Goal: Contribute content

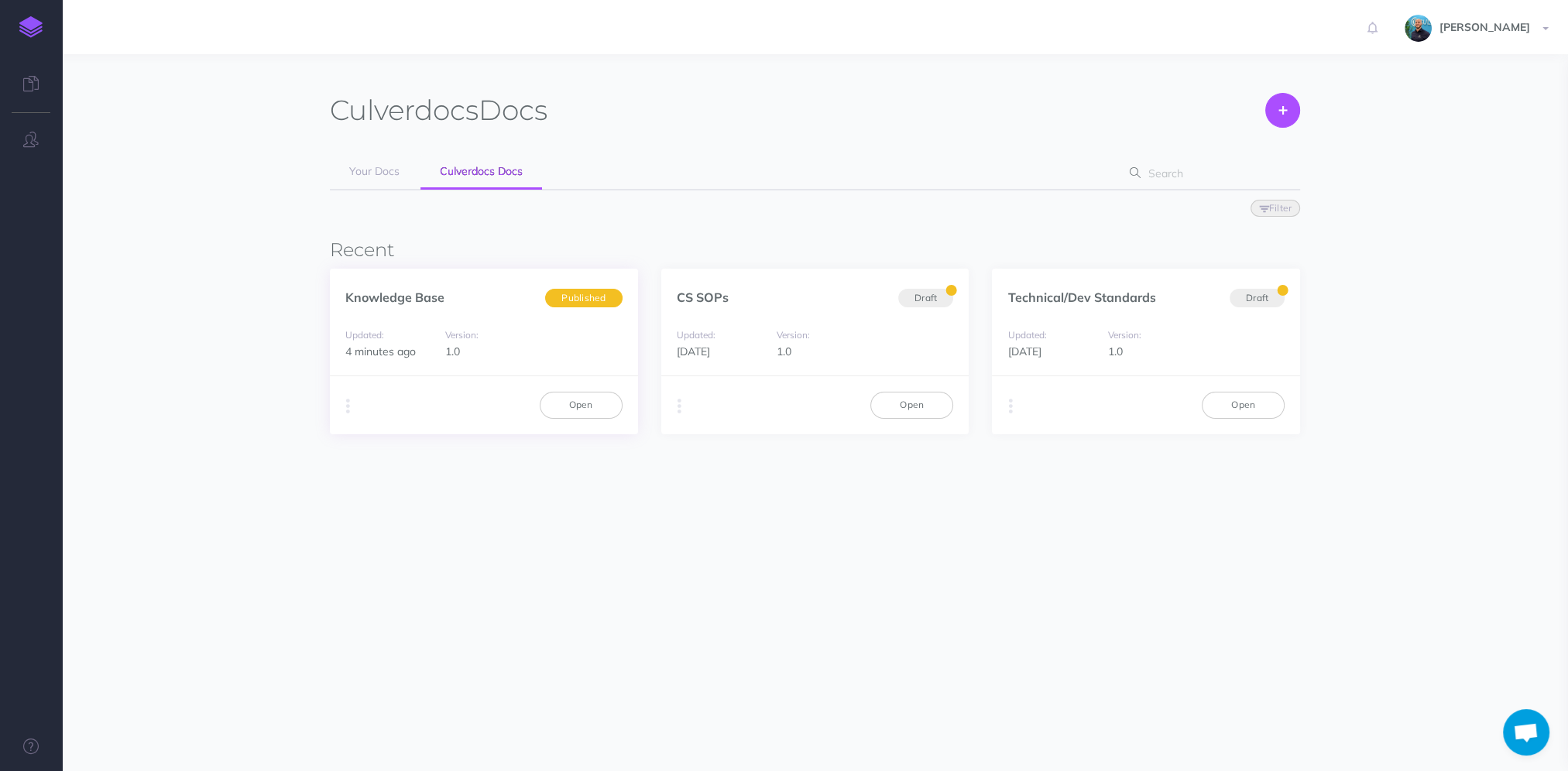
scroll to position [728, 0]
click at [667, 60] on section "Culverdocs Docs Create Your Docs Culverdocs Docs Filter Status Published Drafts…" at bounding box center [815, 370] width 1506 height 632
click at [600, 410] on link "Open" at bounding box center [581, 404] width 83 height 26
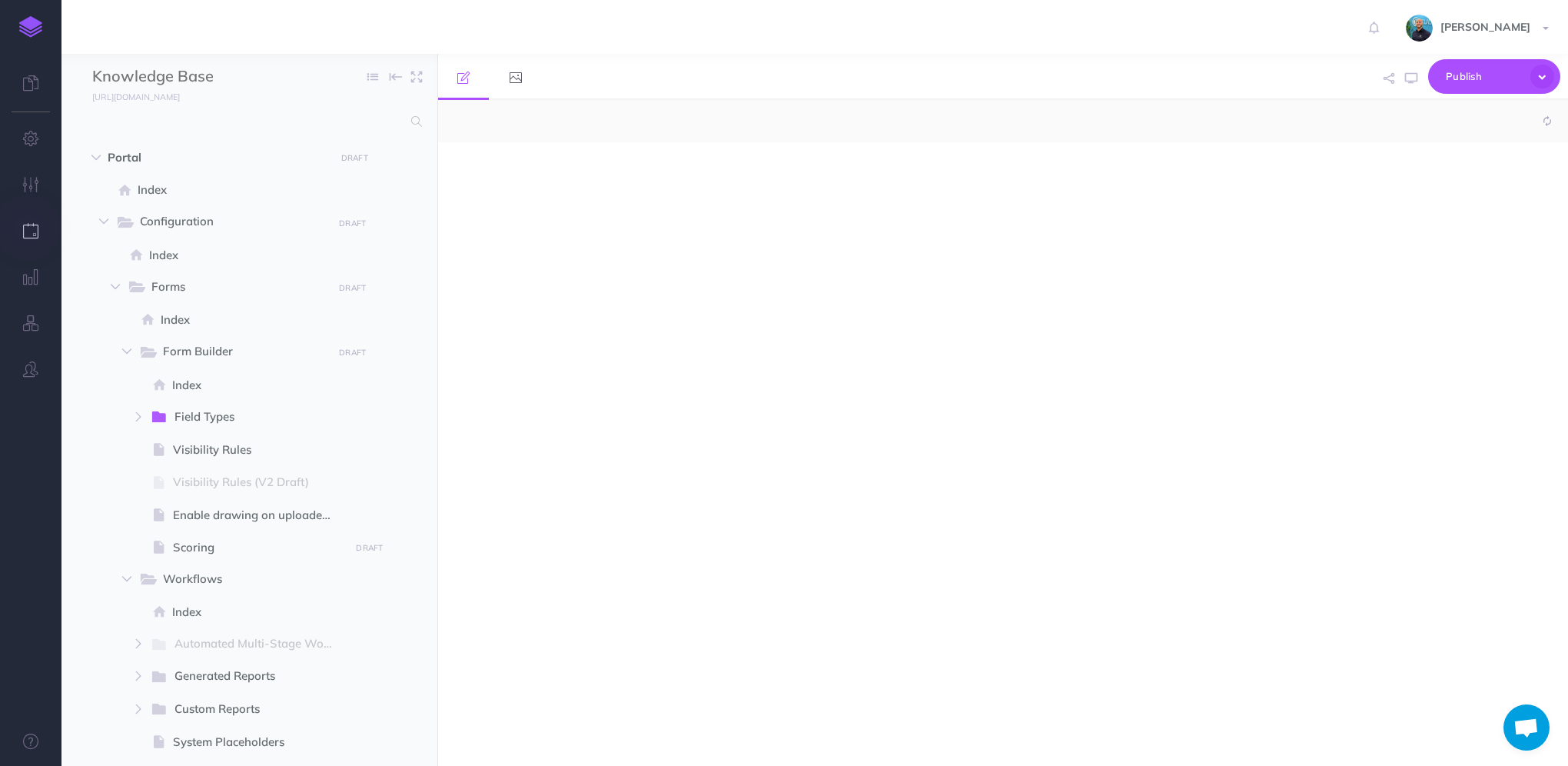
scroll to position [740, 0]
select select "null"
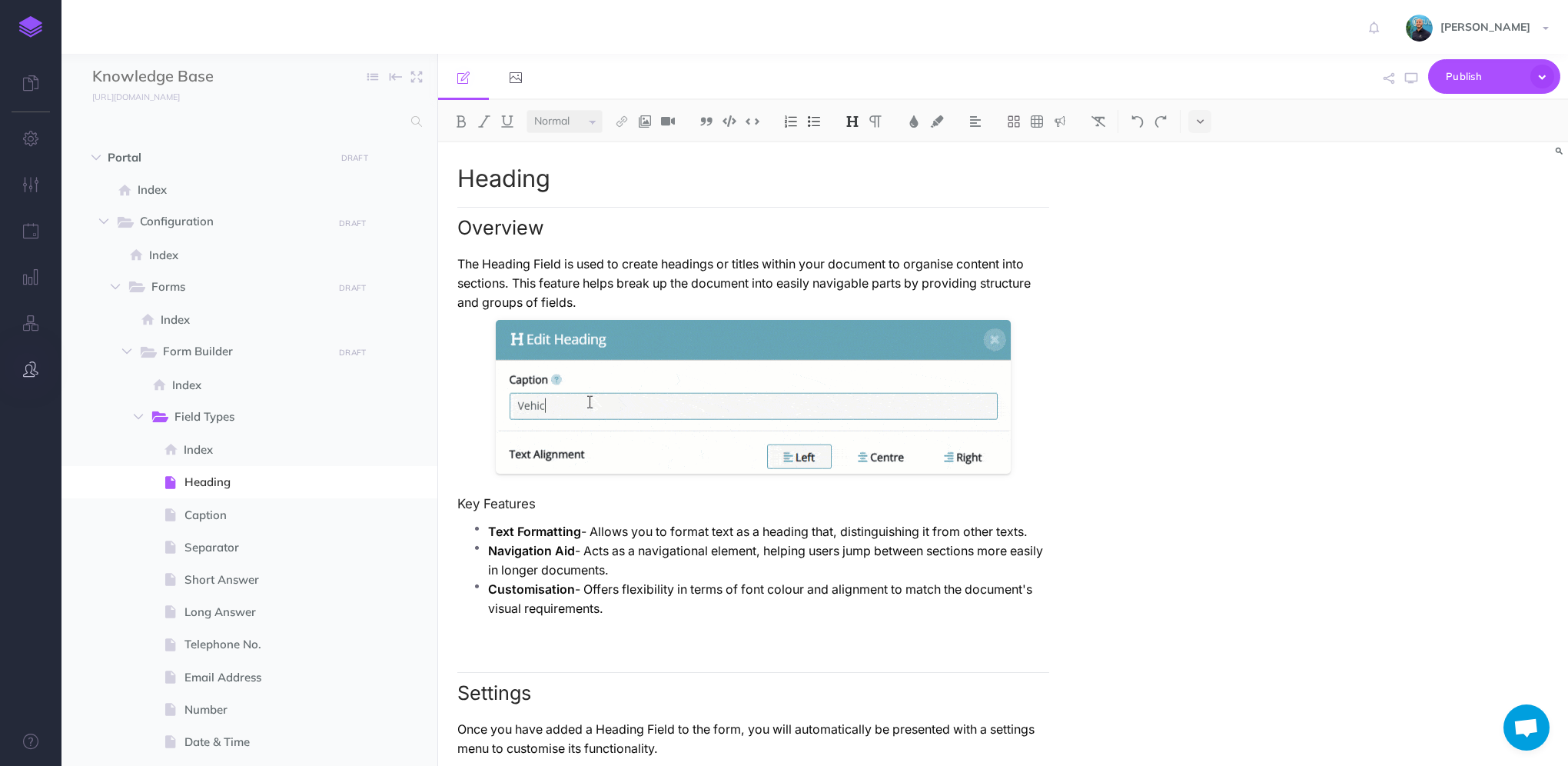
click at [36, 370] on icon "button" at bounding box center [31, 368] width 16 height 16
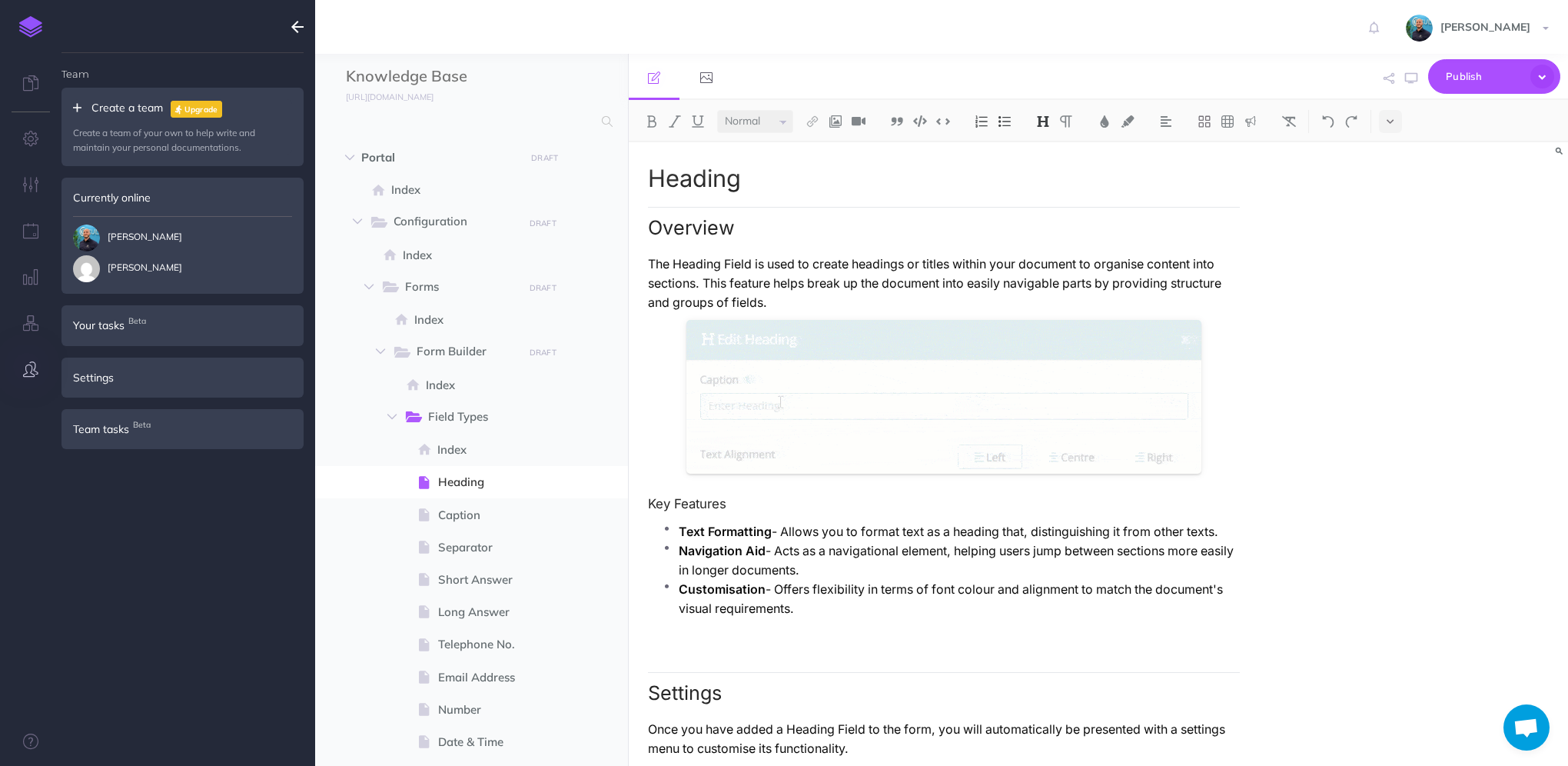
click at [35, 369] on icon "button" at bounding box center [31, 368] width 16 height 16
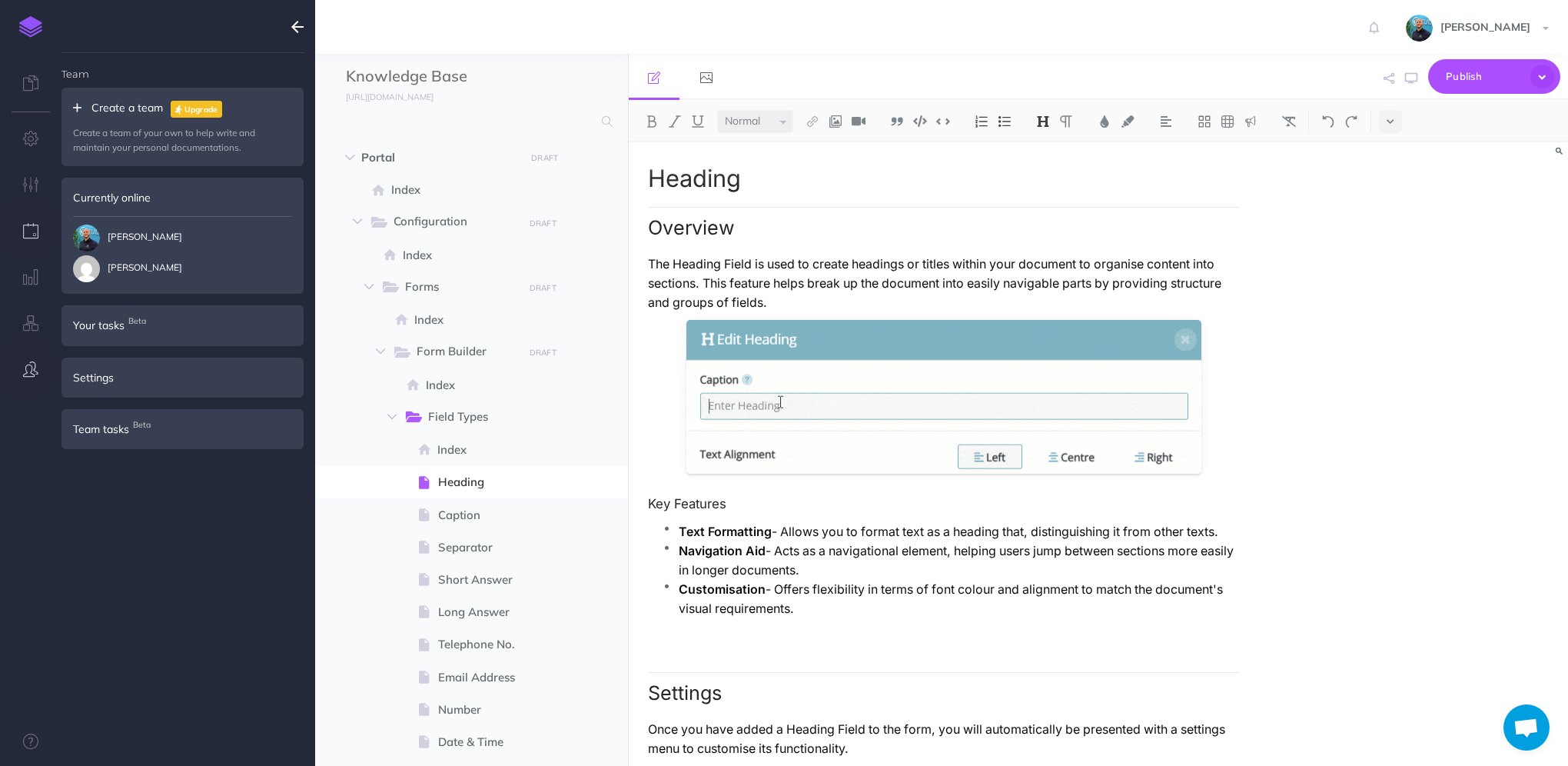
click at [35, 234] on icon "button" at bounding box center [31, 231] width 16 height 16
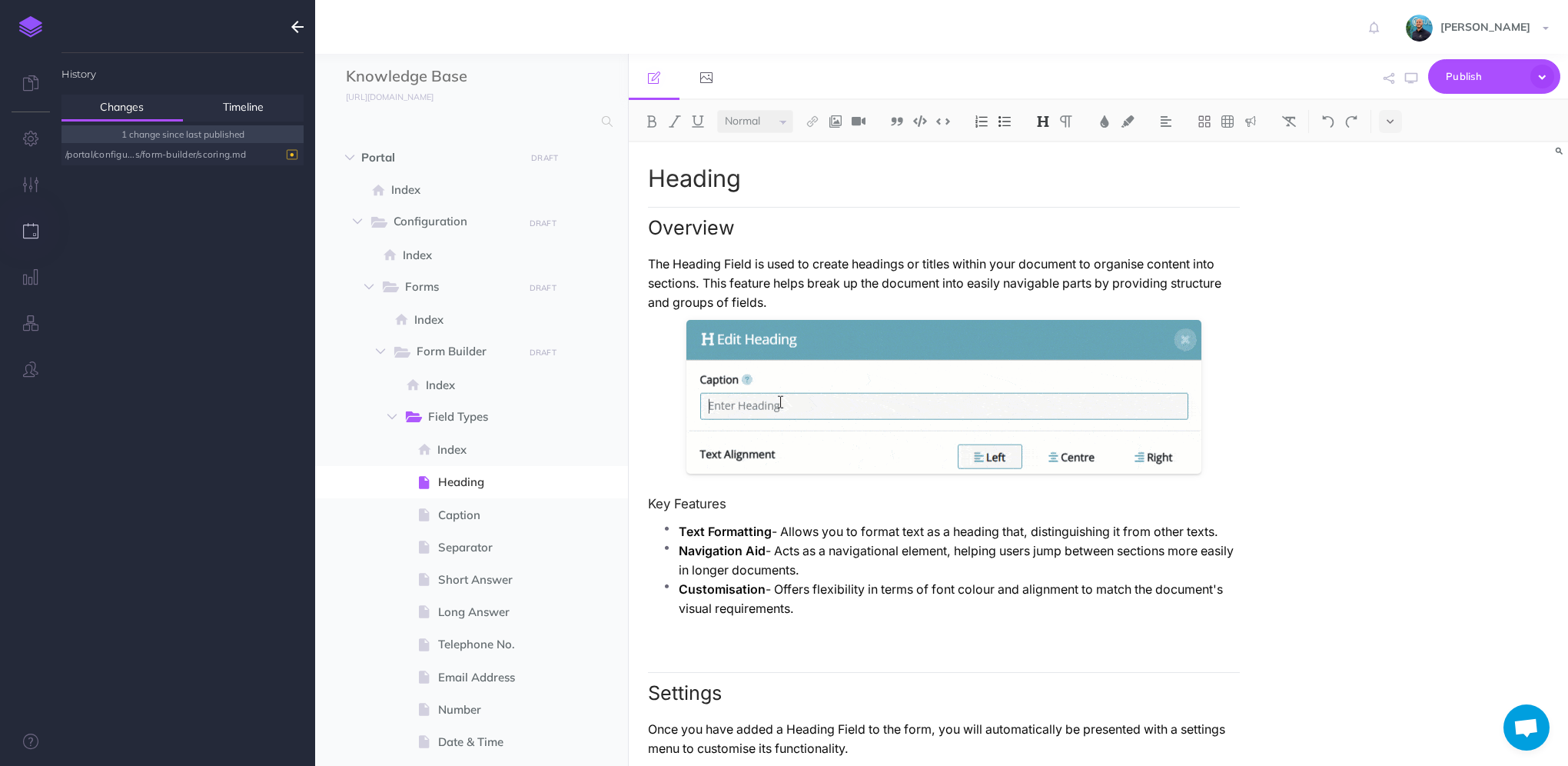
click at [139, 156] on div "/portal/configu...s/form-builder/scoring.md" at bounding box center [178, 154] width 226 height 21
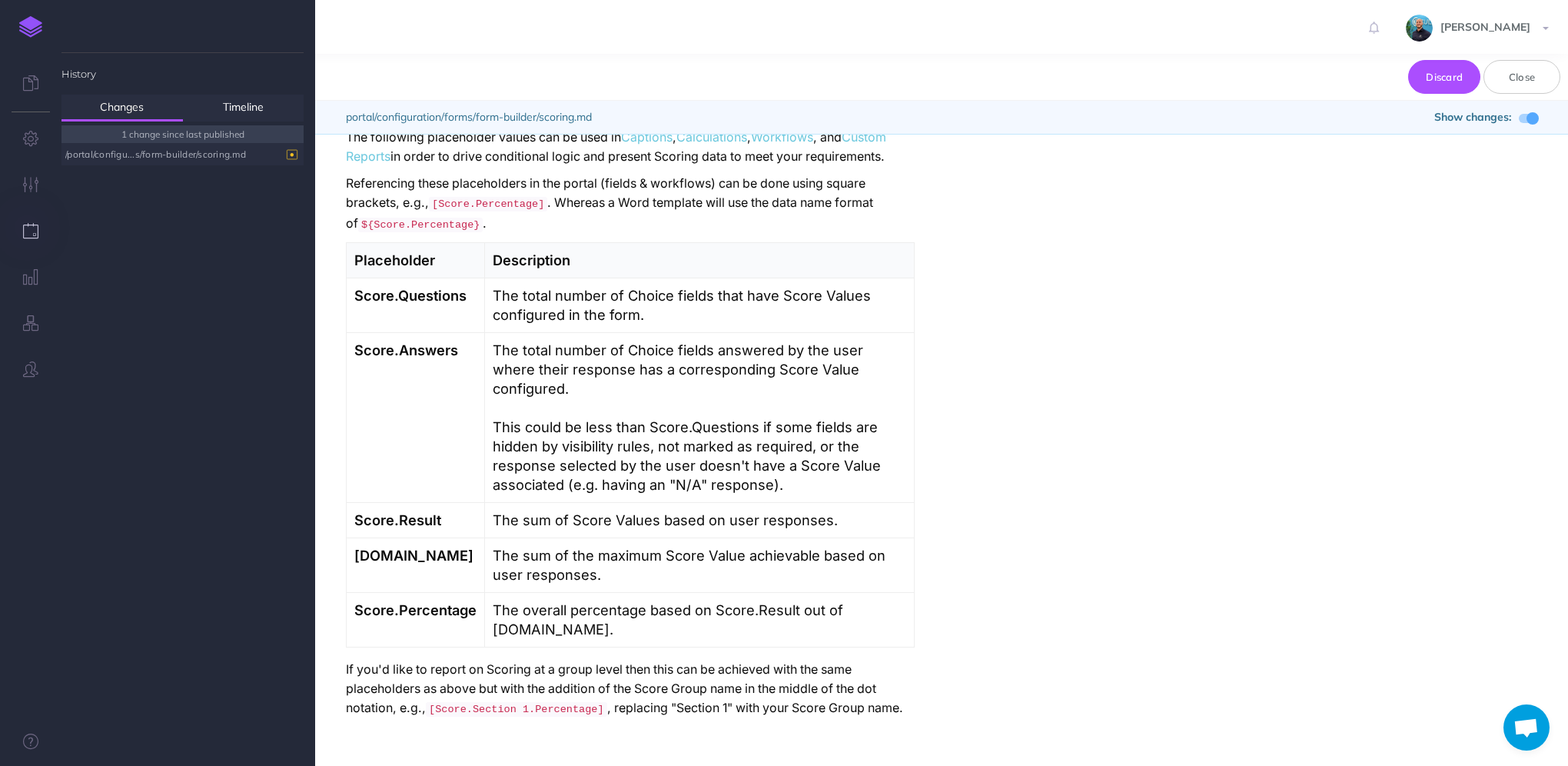
scroll to position [4163, 0]
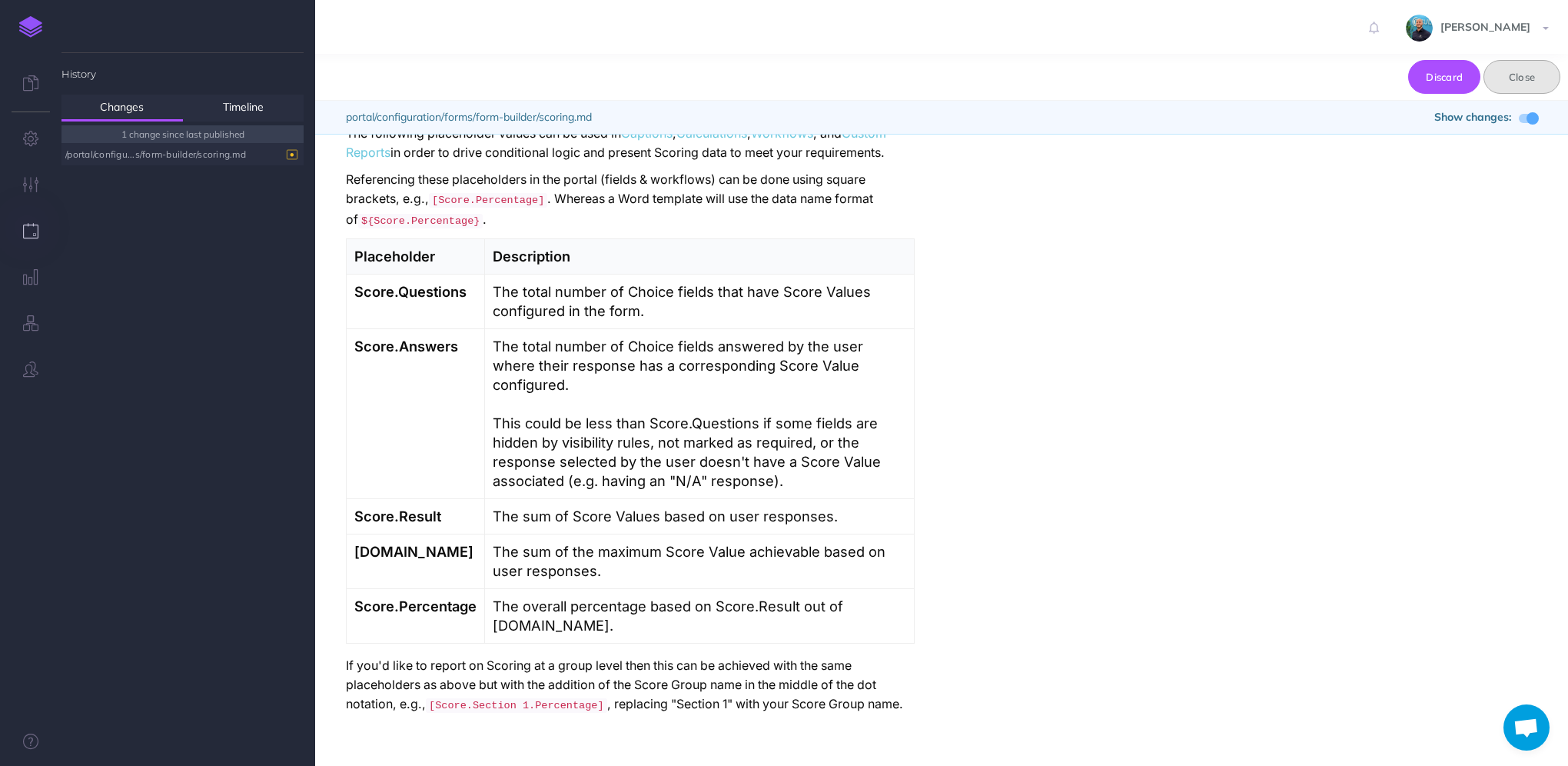
click at [1540, 77] on button "Close" at bounding box center [1522, 76] width 77 height 34
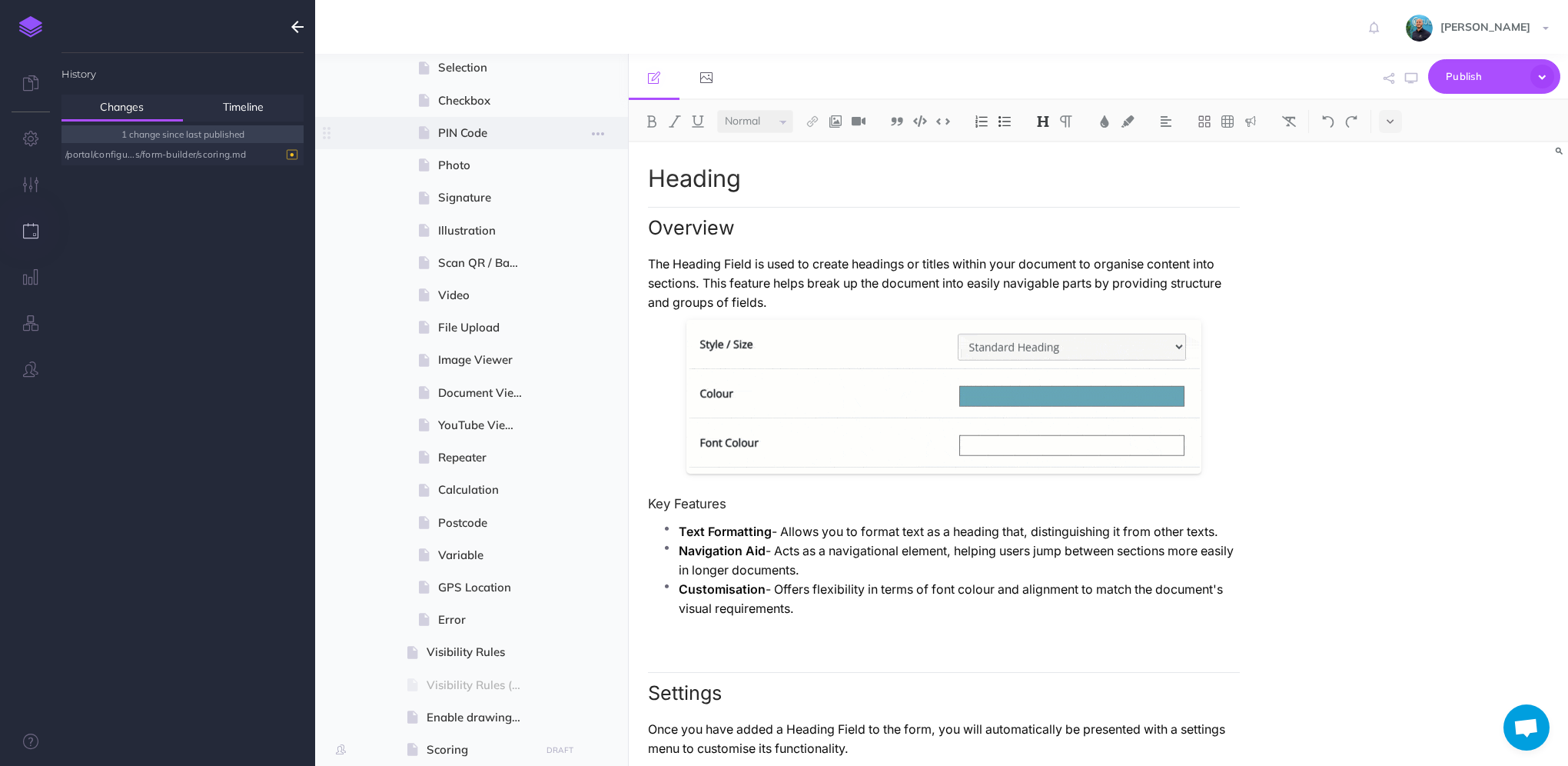
scroll to position [846, 0]
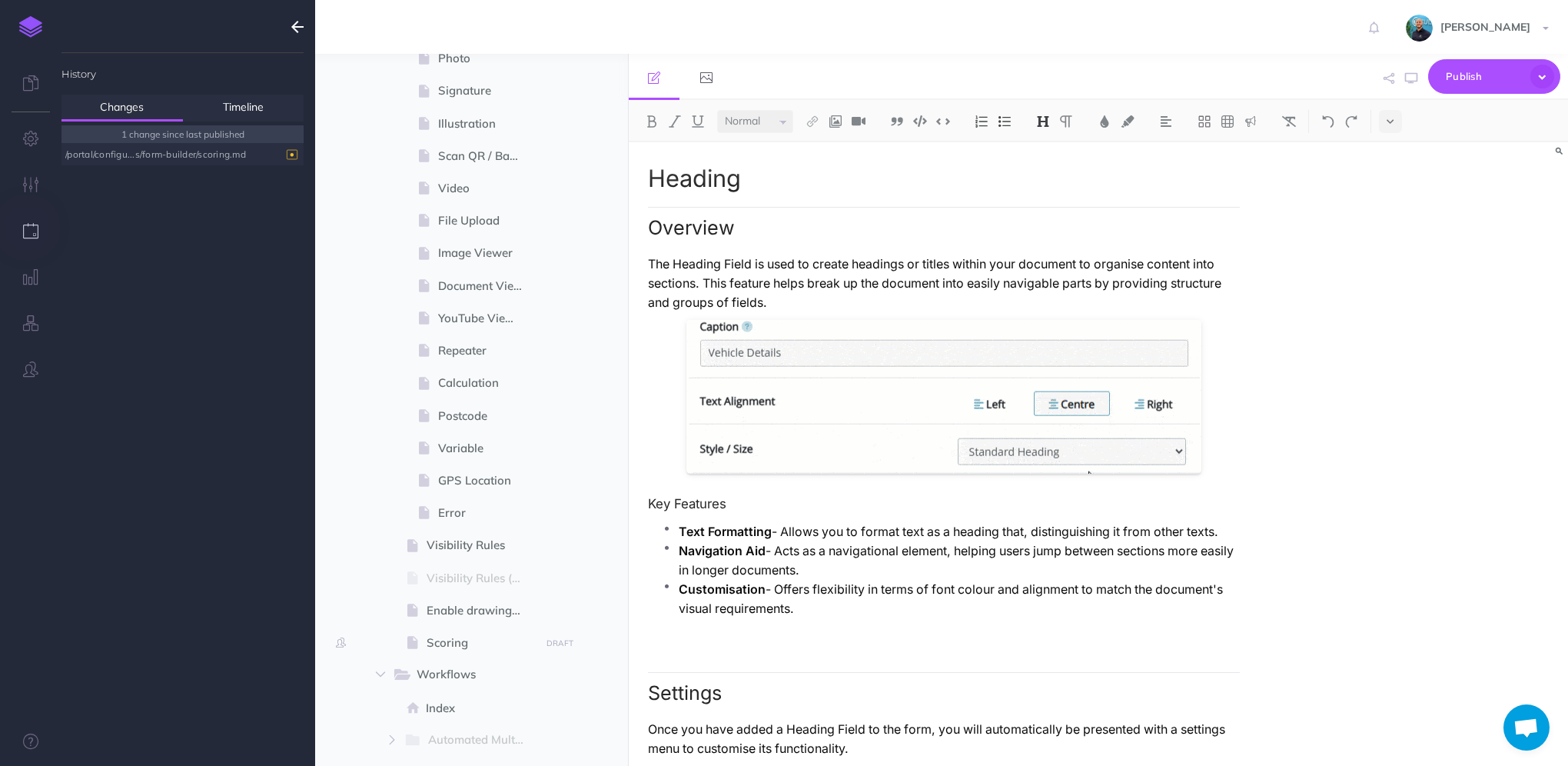
click at [34, 34] on img at bounding box center [31, 27] width 23 height 22
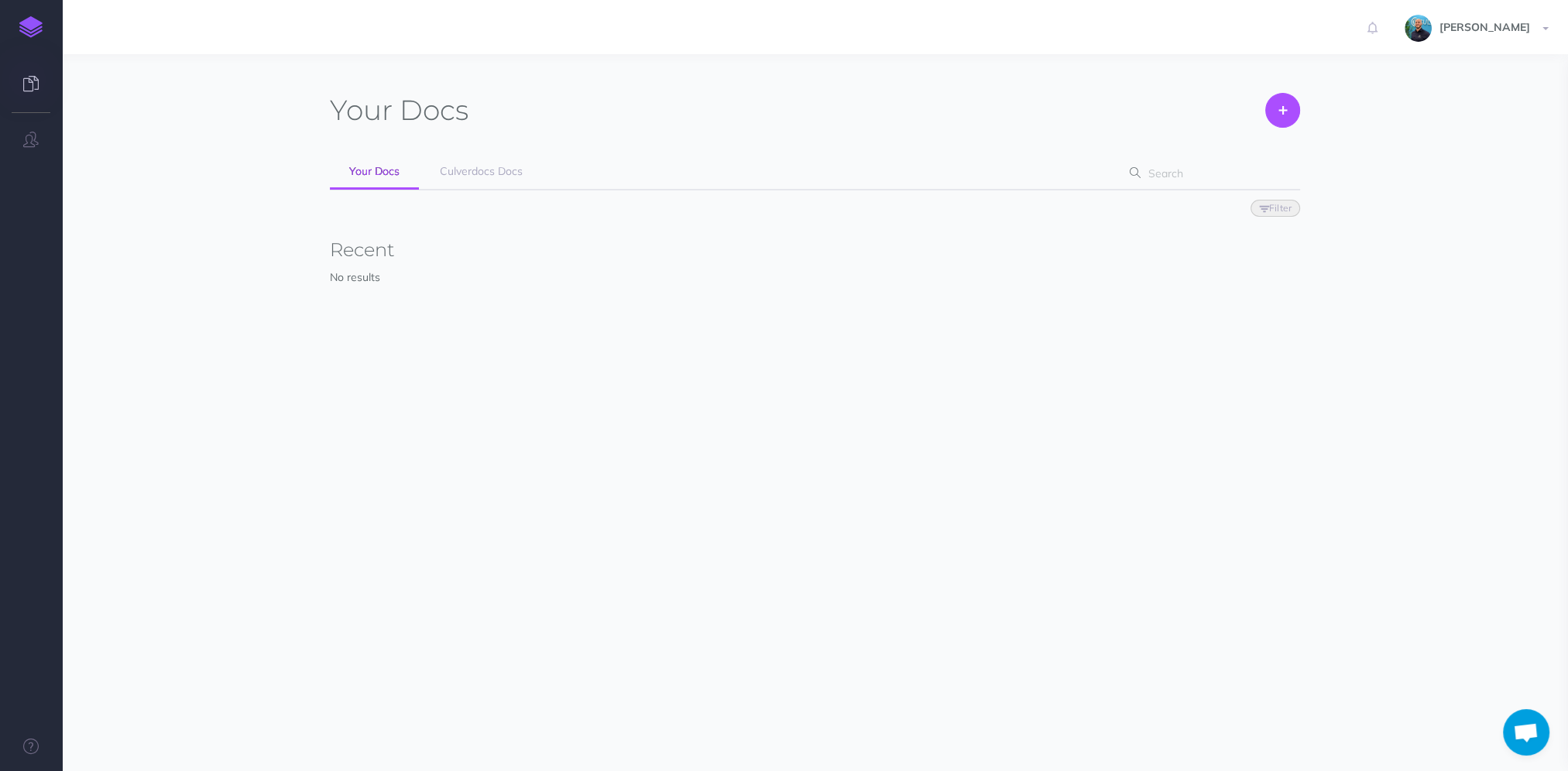
scroll to position [745, 0]
click at [513, 185] on link "Culverdocs Docs" at bounding box center [481, 172] width 121 height 35
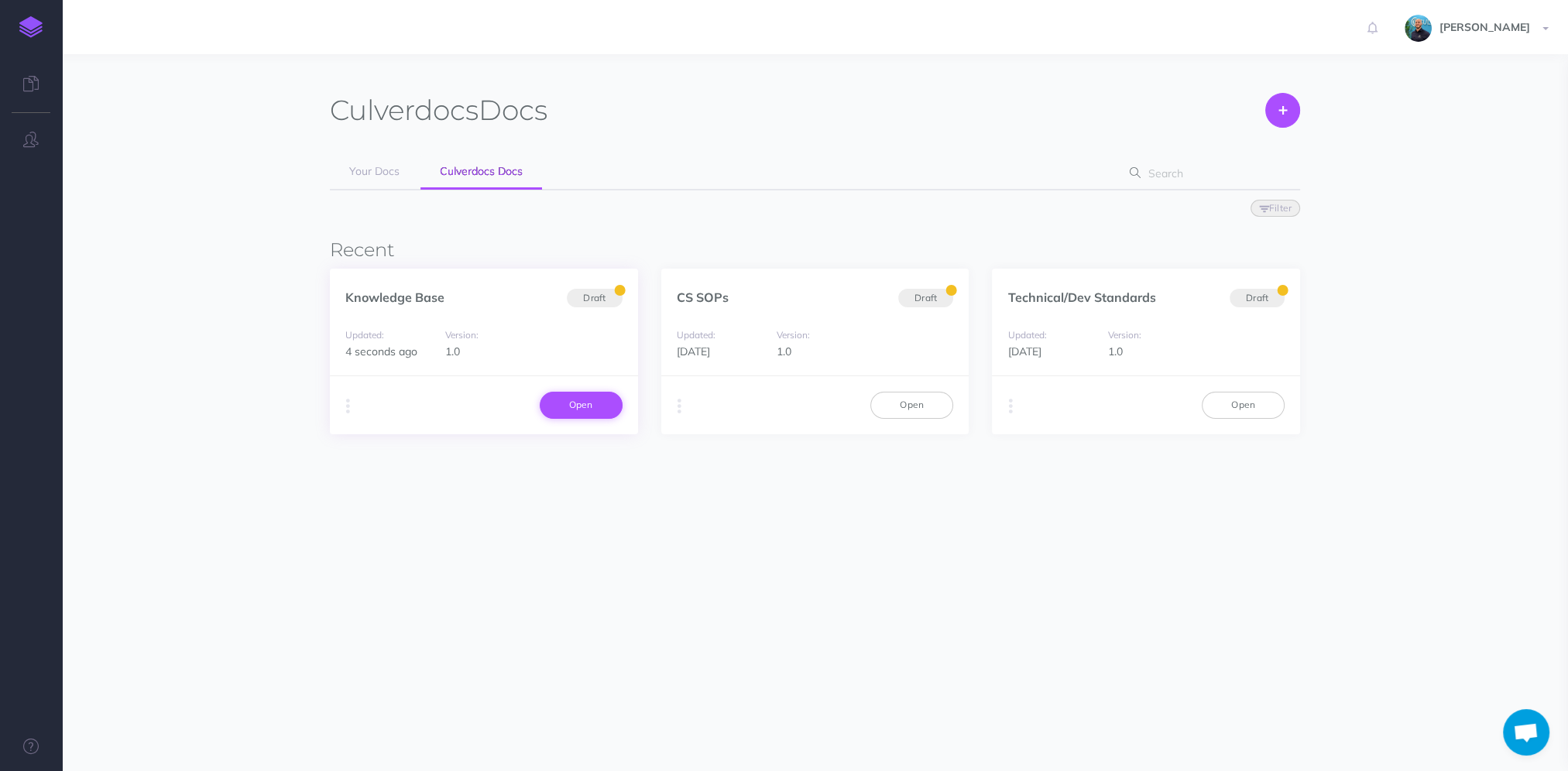
scroll to position [745, 0]
click at [584, 404] on link "Open" at bounding box center [581, 404] width 83 height 26
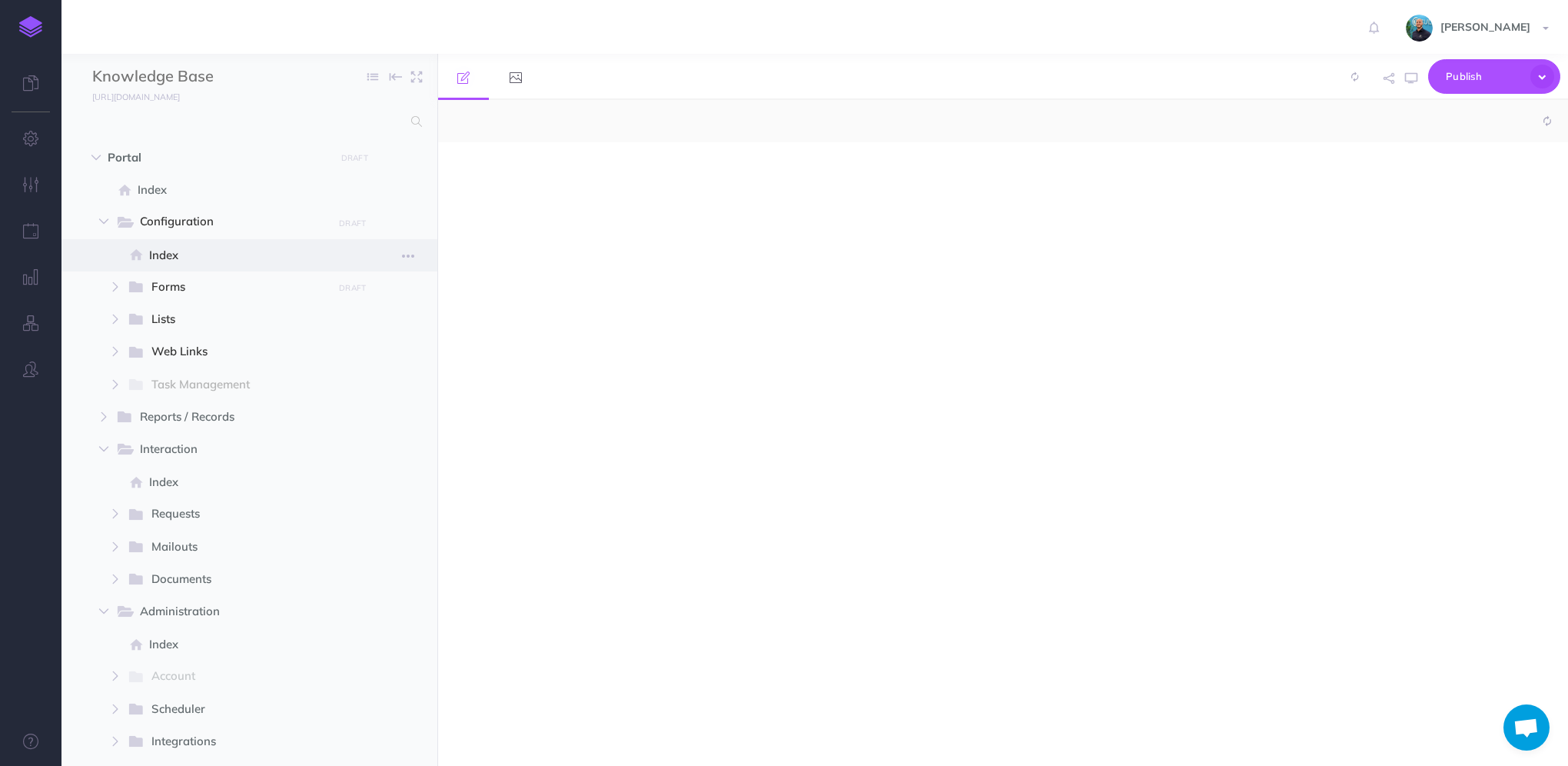
scroll to position [740, 0]
select select "null"
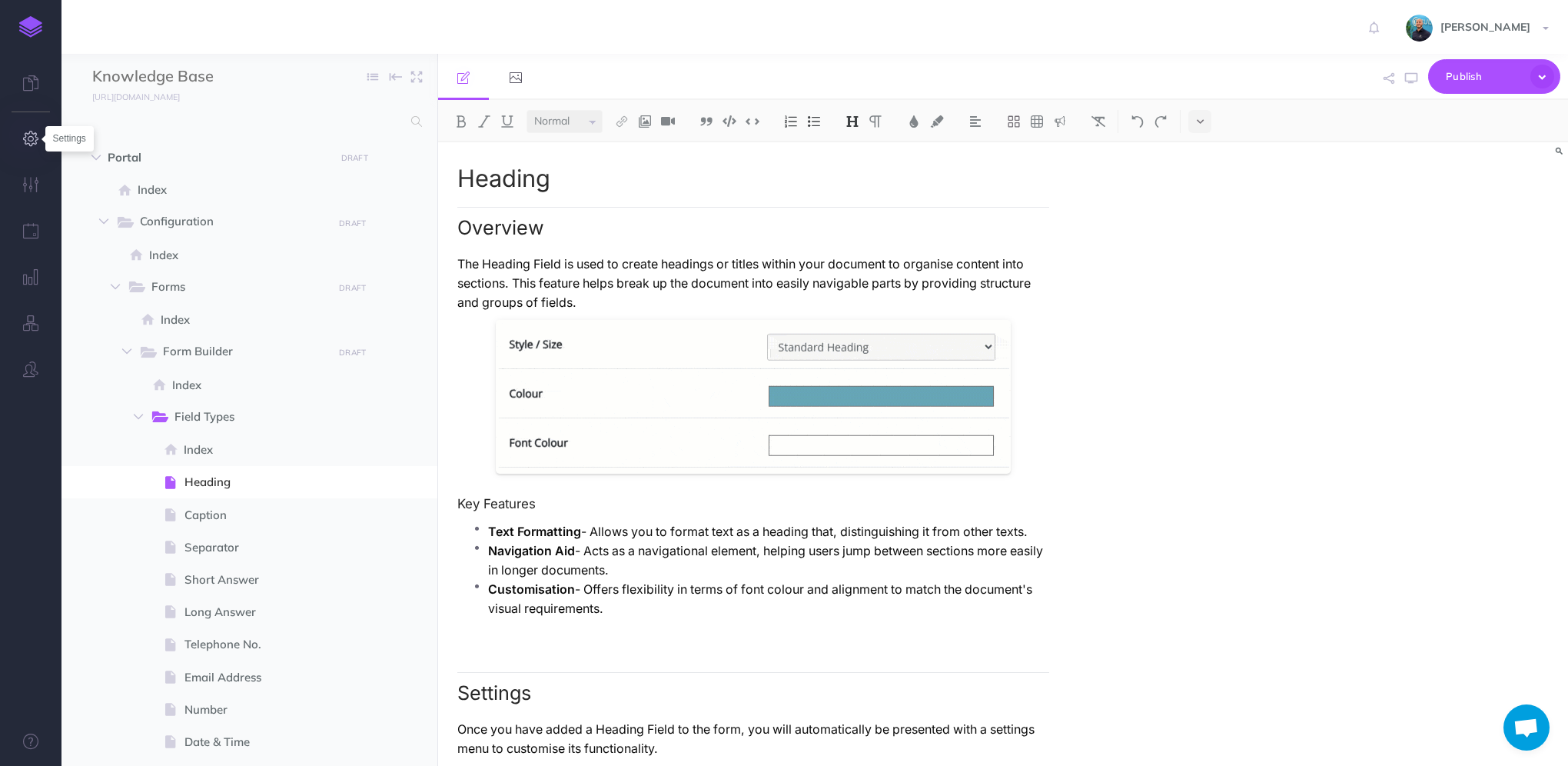
click at [33, 144] on icon "button" at bounding box center [31, 138] width 16 height 16
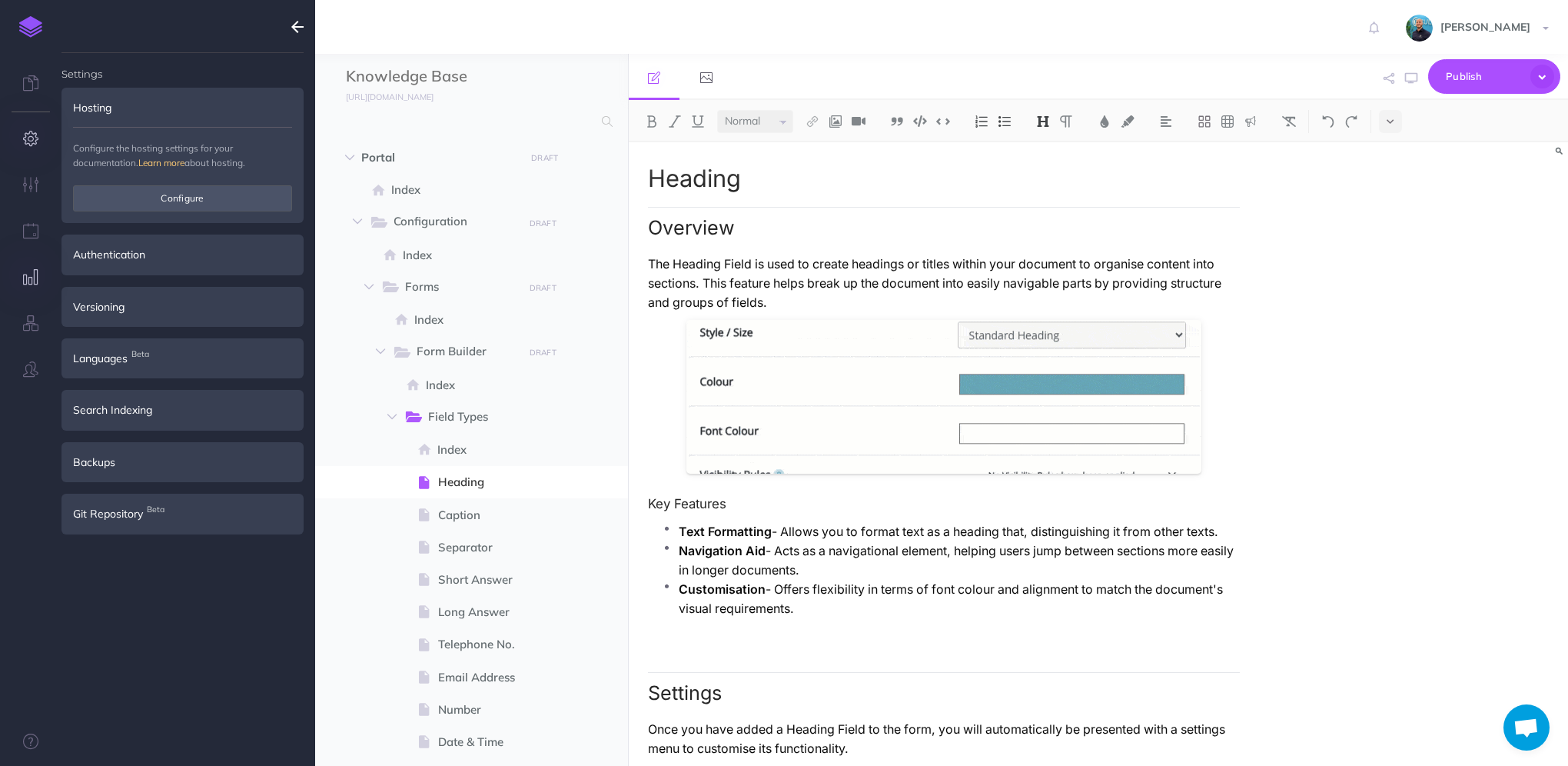
click at [31, 281] on icon "button" at bounding box center [31, 276] width 16 height 16
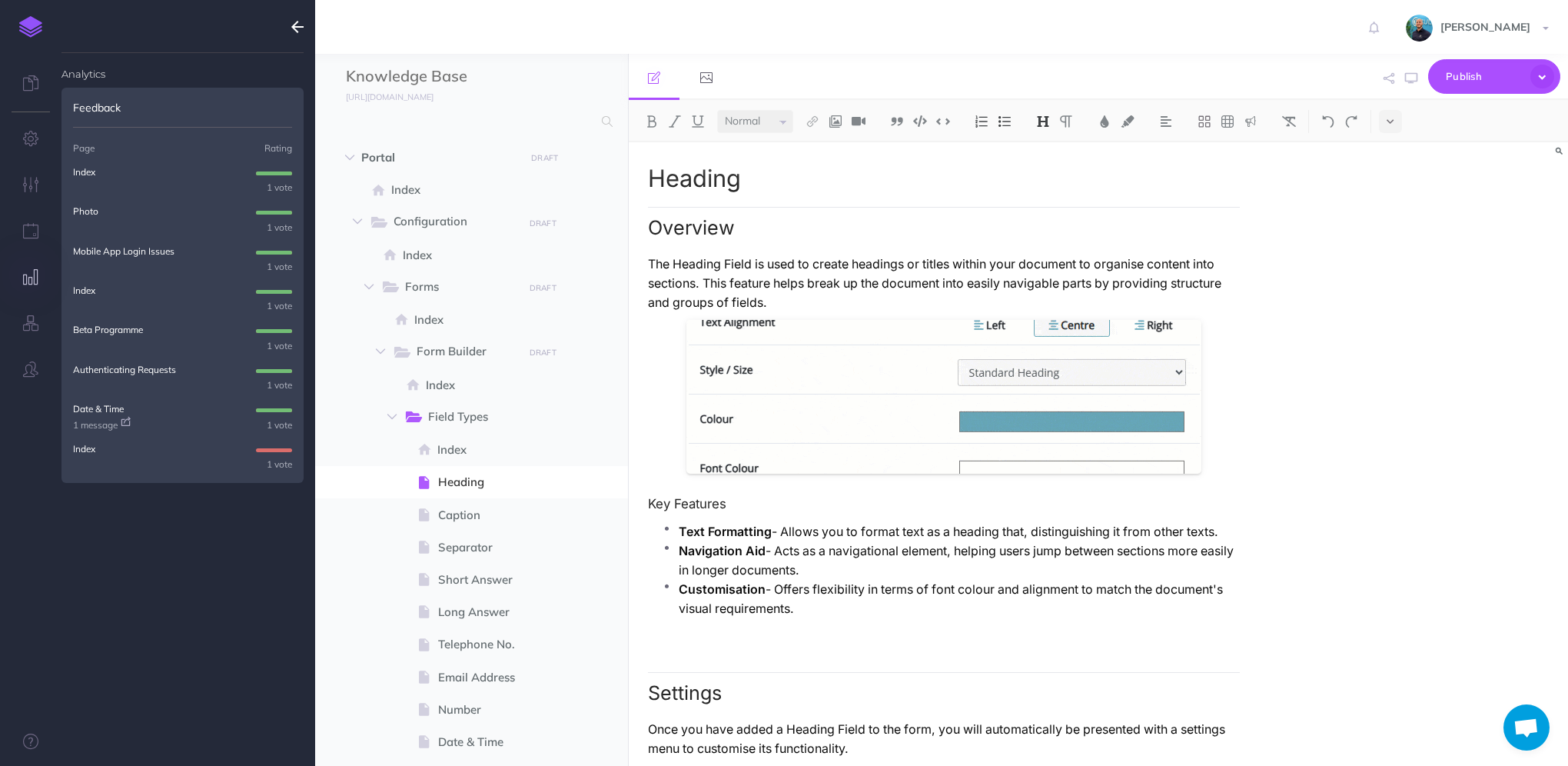
click at [32, 33] on img at bounding box center [31, 27] width 23 height 22
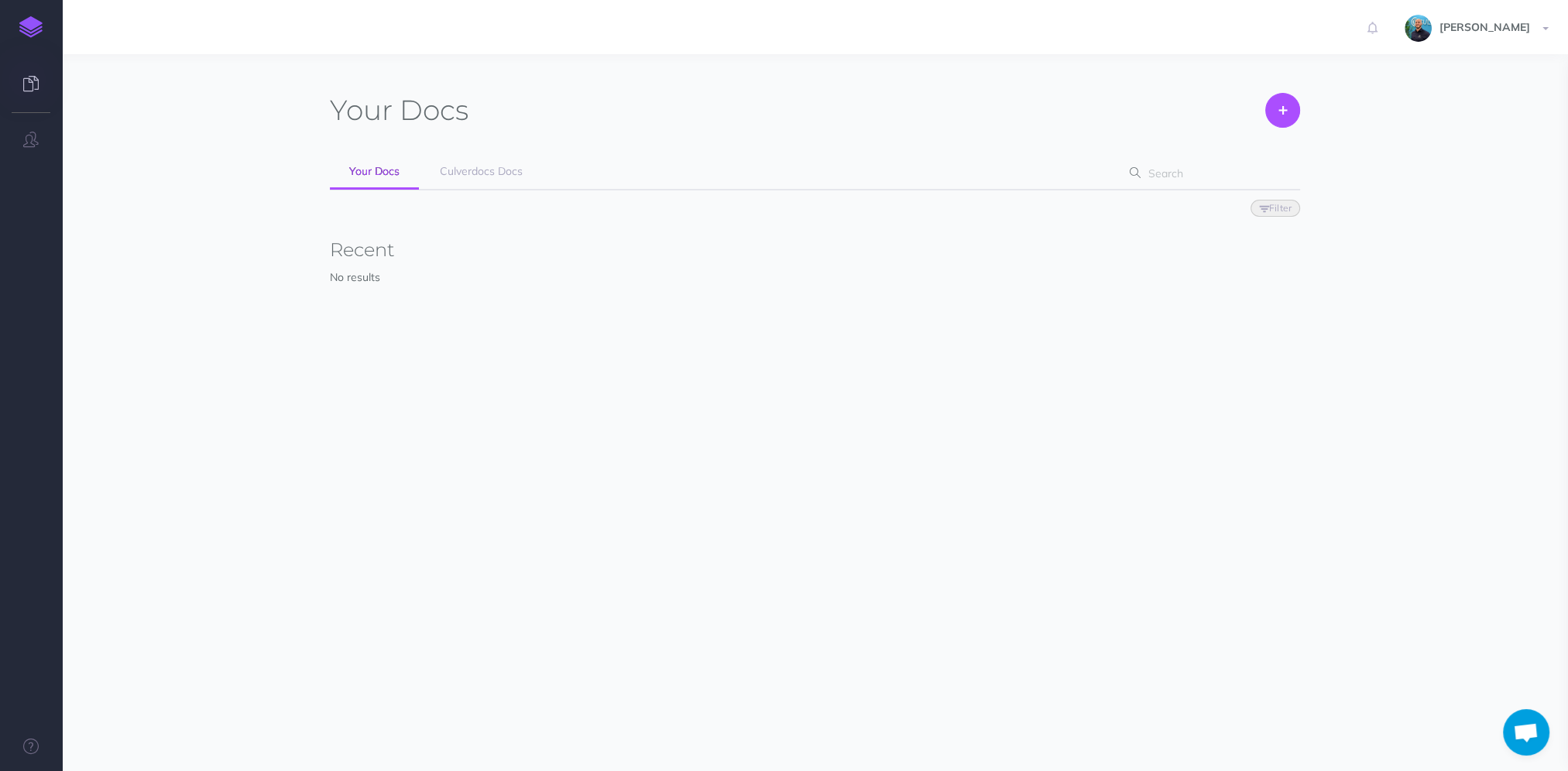
scroll to position [745, 0]
click at [471, 183] on link "Culverdocs Docs" at bounding box center [481, 172] width 121 height 35
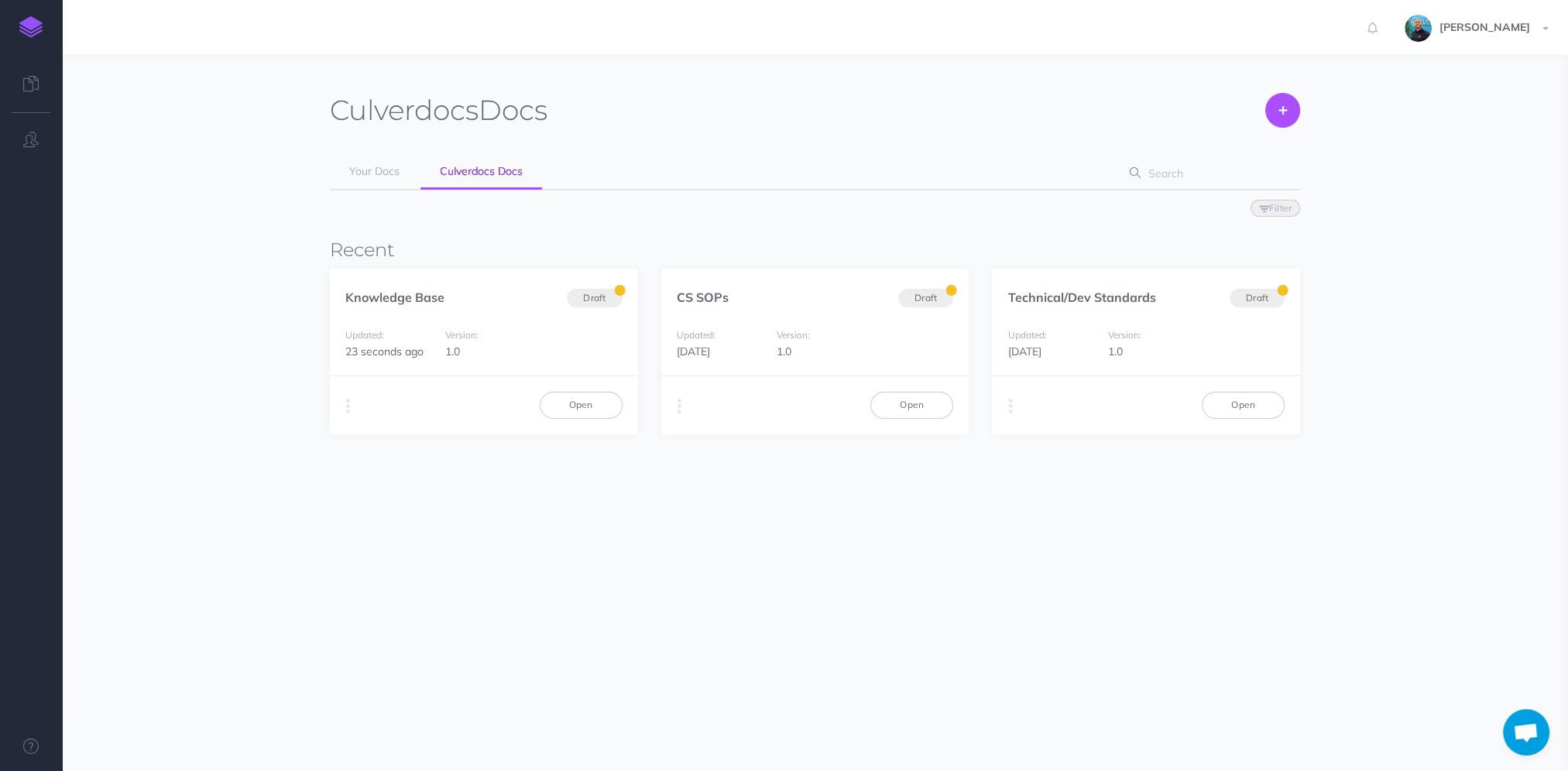
scroll to position [745, 0]
click at [797, 87] on div "Culverdocs Docs Create Your Docs Culverdocs Docs Filter Status Published Drafts…" at bounding box center [815, 302] width 993 height 449
click at [573, 412] on link "Open" at bounding box center [581, 404] width 83 height 26
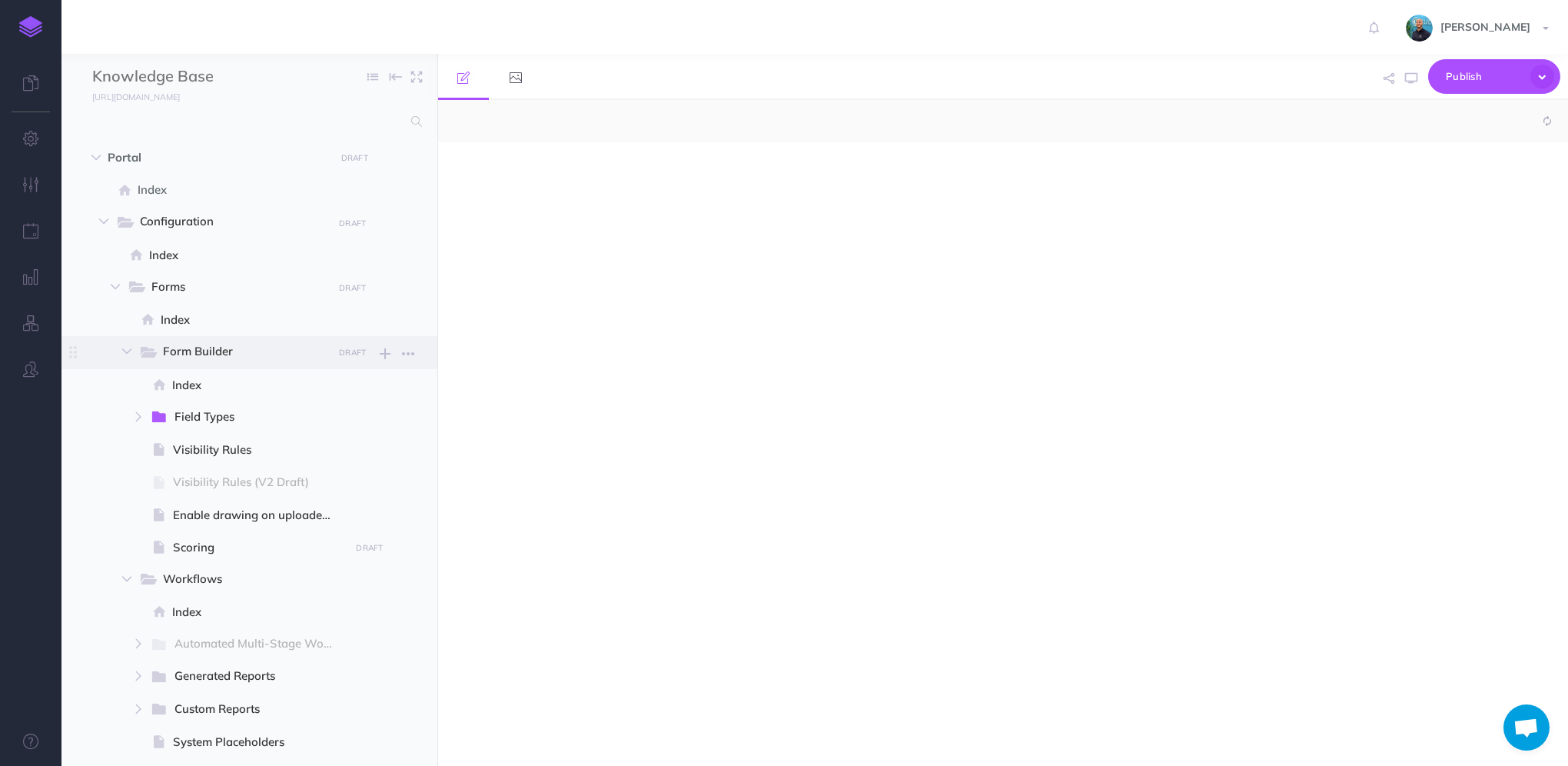
scroll to position [740, 0]
select select "null"
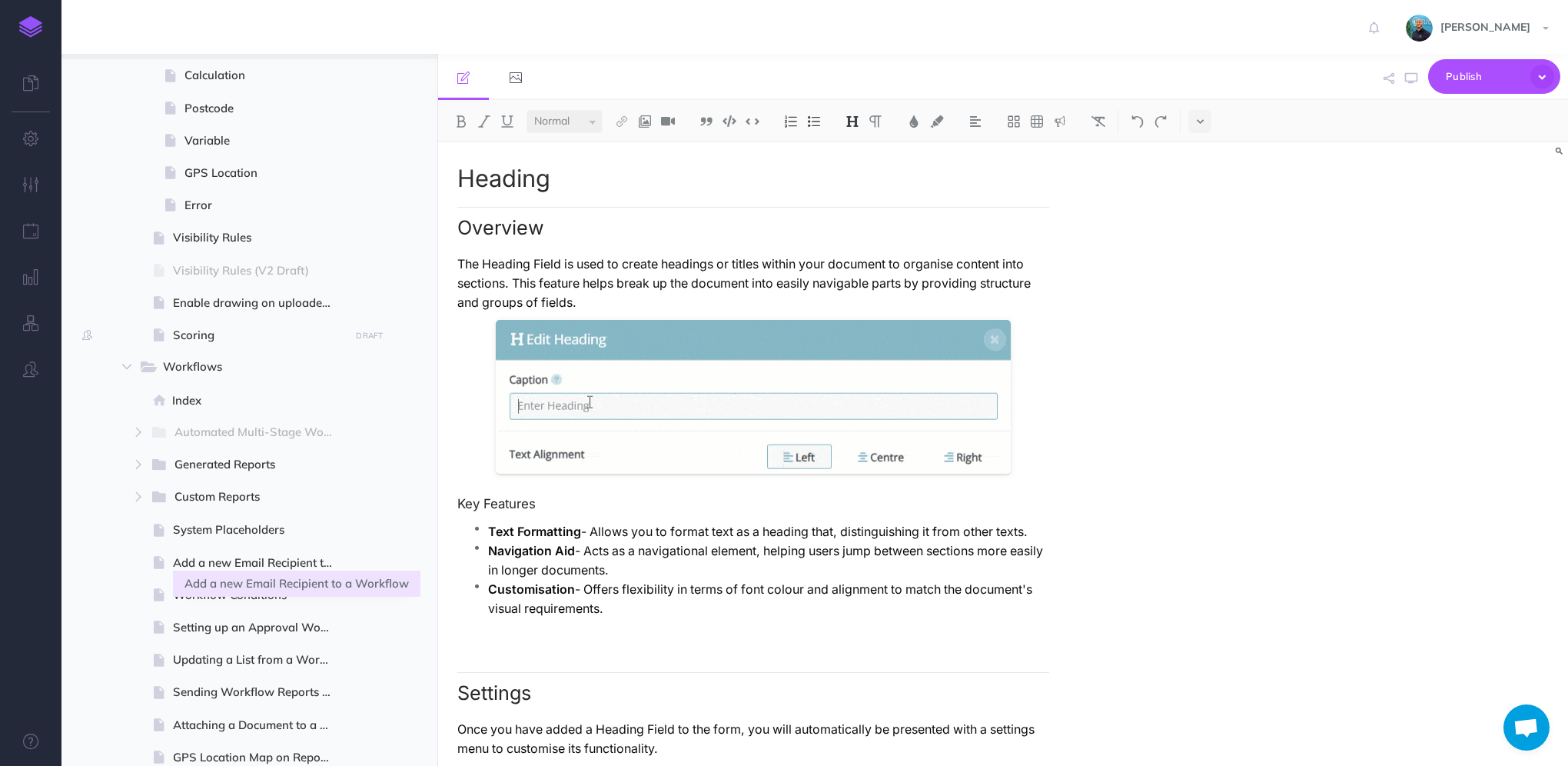
scroll to position [1230, 0]
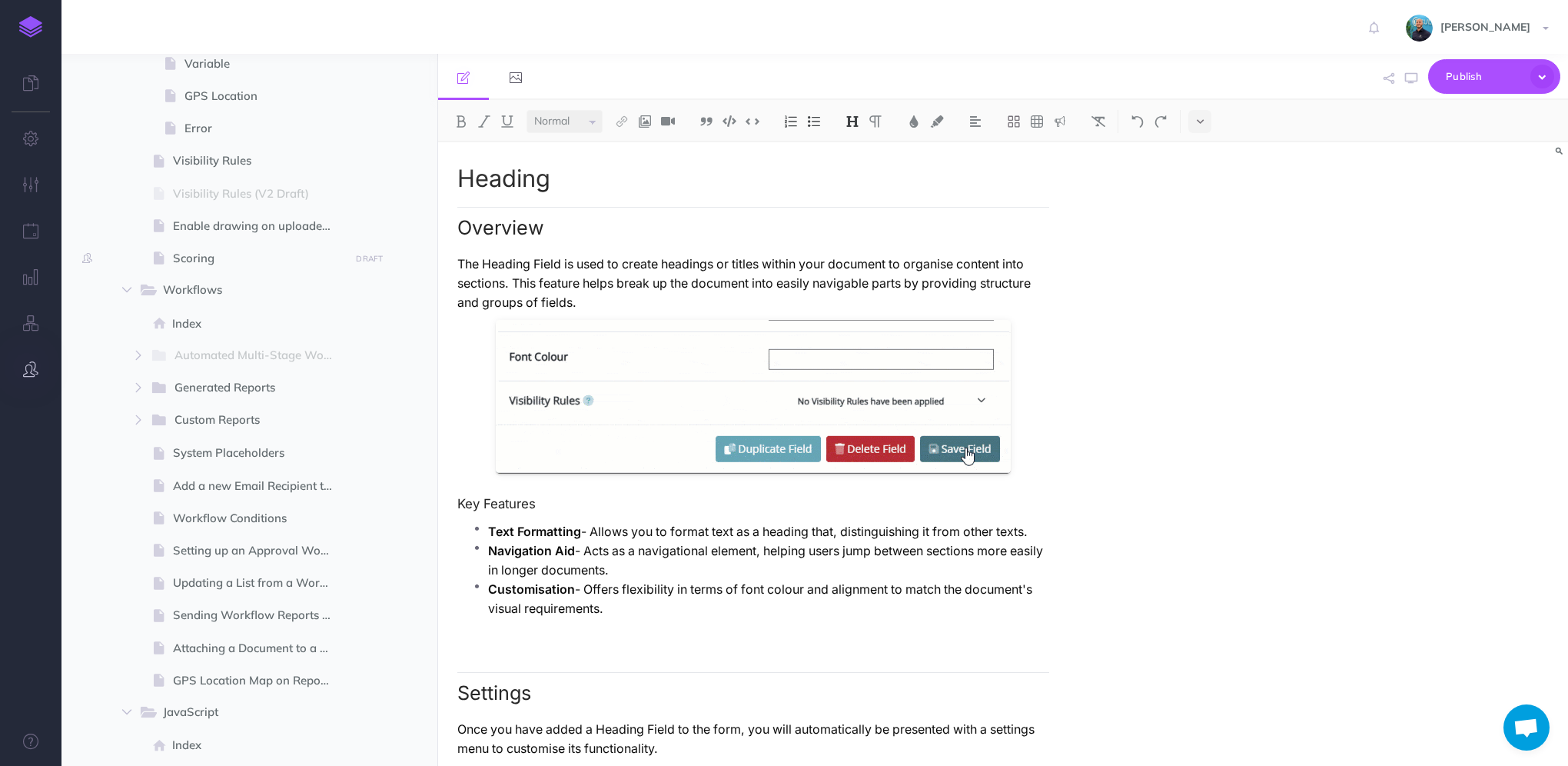
click at [28, 368] on icon "button" at bounding box center [31, 368] width 16 height 16
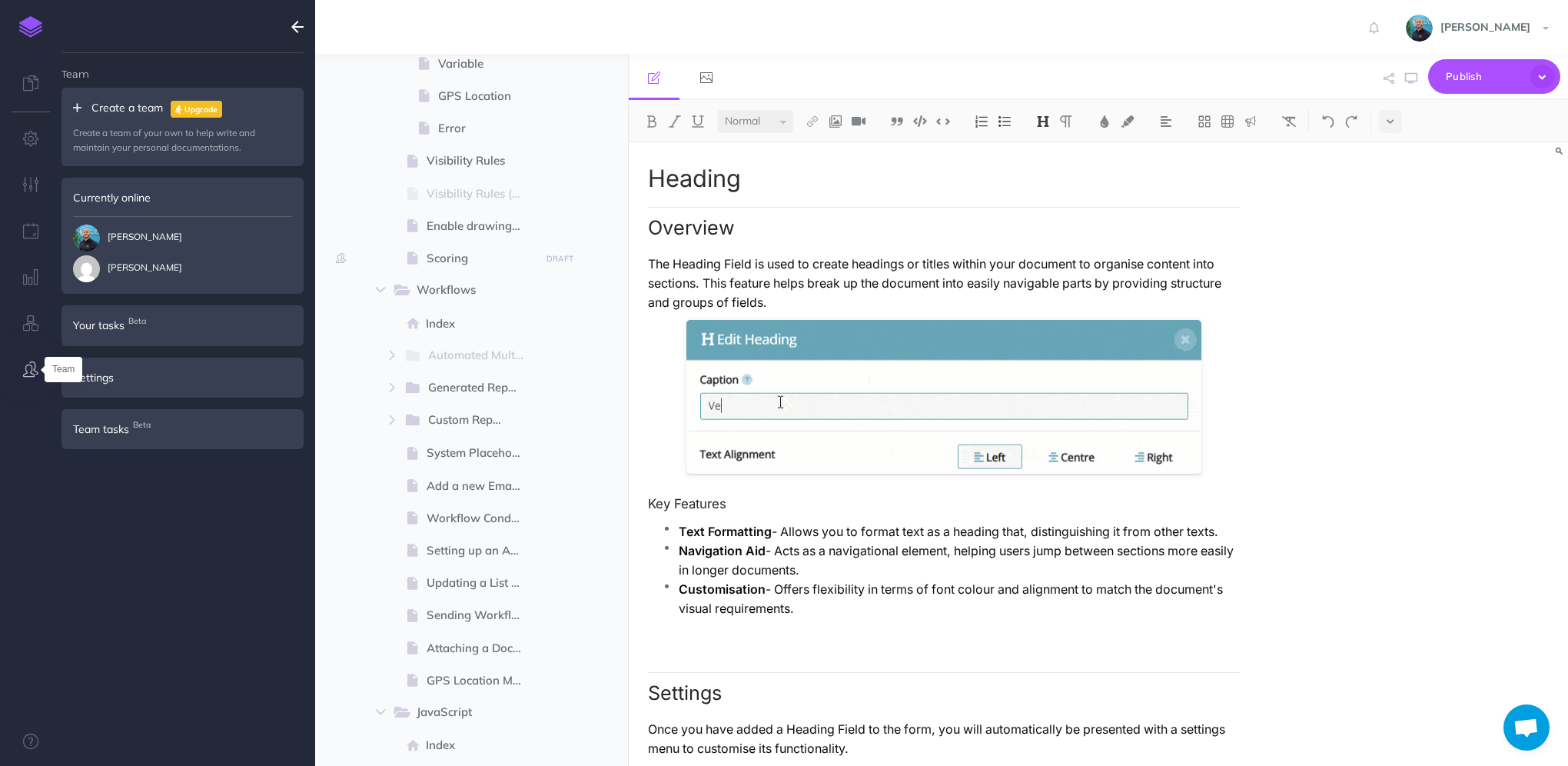
click at [27, 367] on icon "button" at bounding box center [31, 368] width 16 height 16
click at [290, 21] on button "button" at bounding box center [297, 27] width 36 height 54
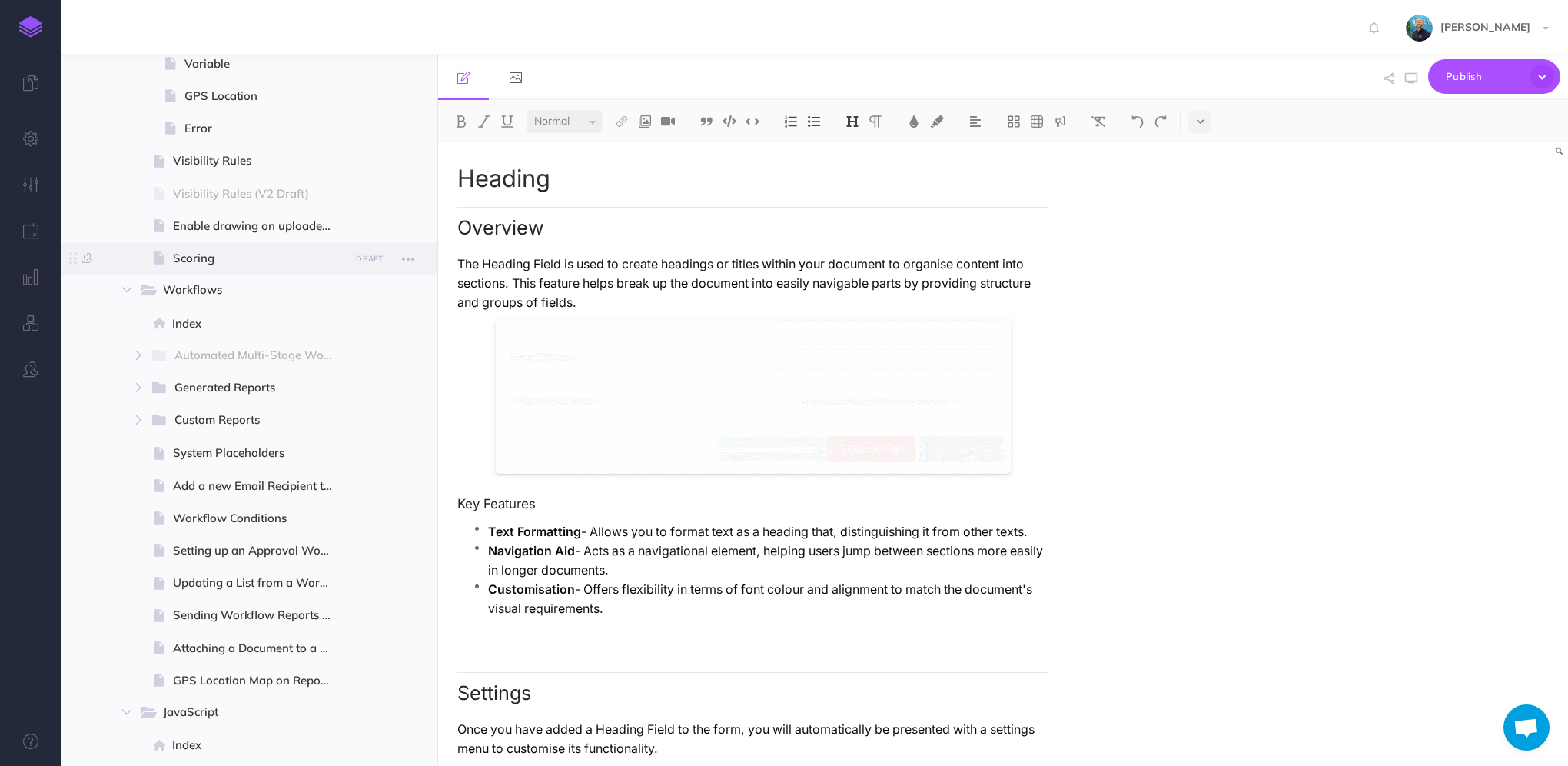
click at [247, 263] on span "Scoring" at bounding box center [258, 258] width 172 height 18
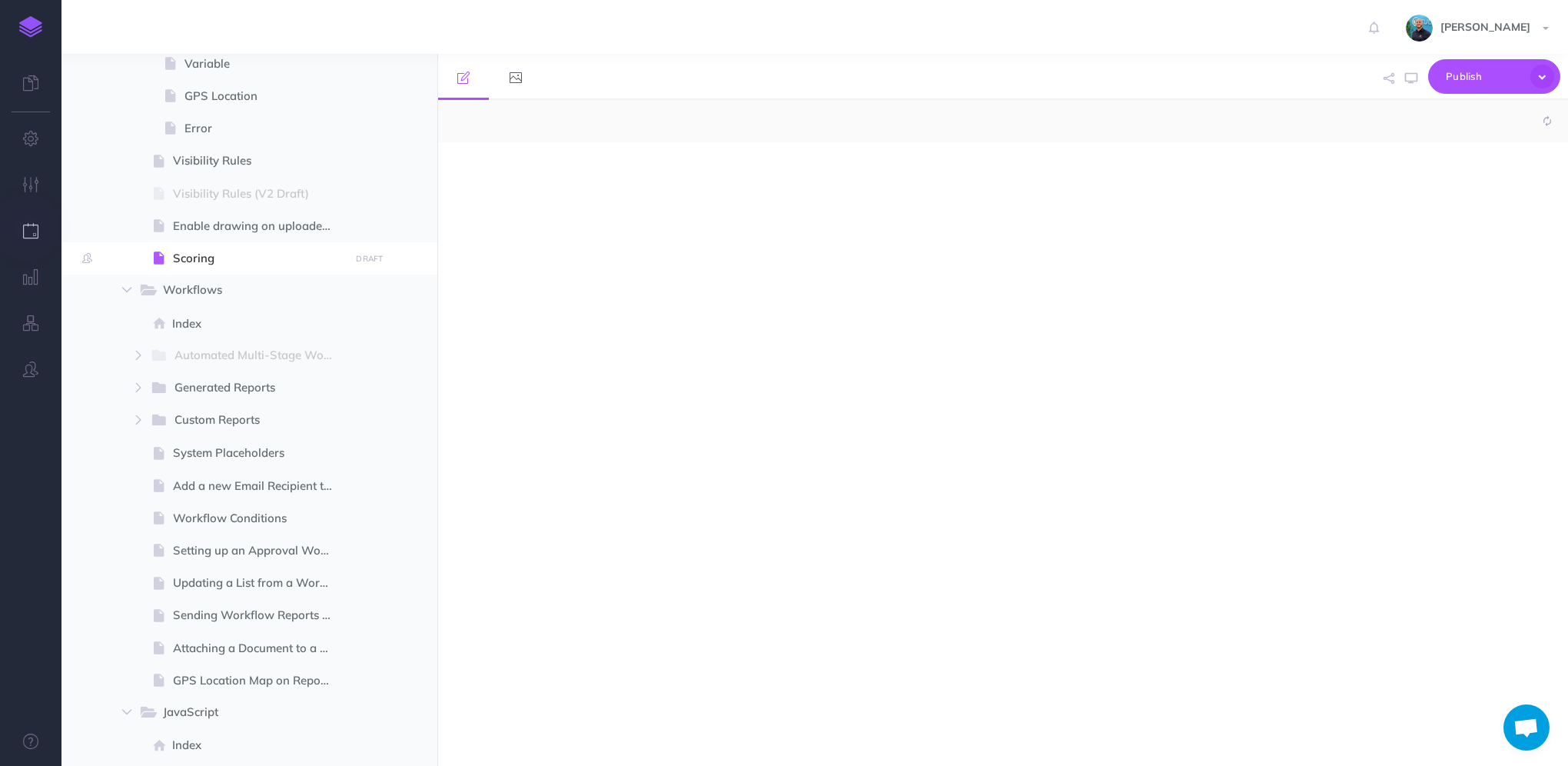
select select "null"
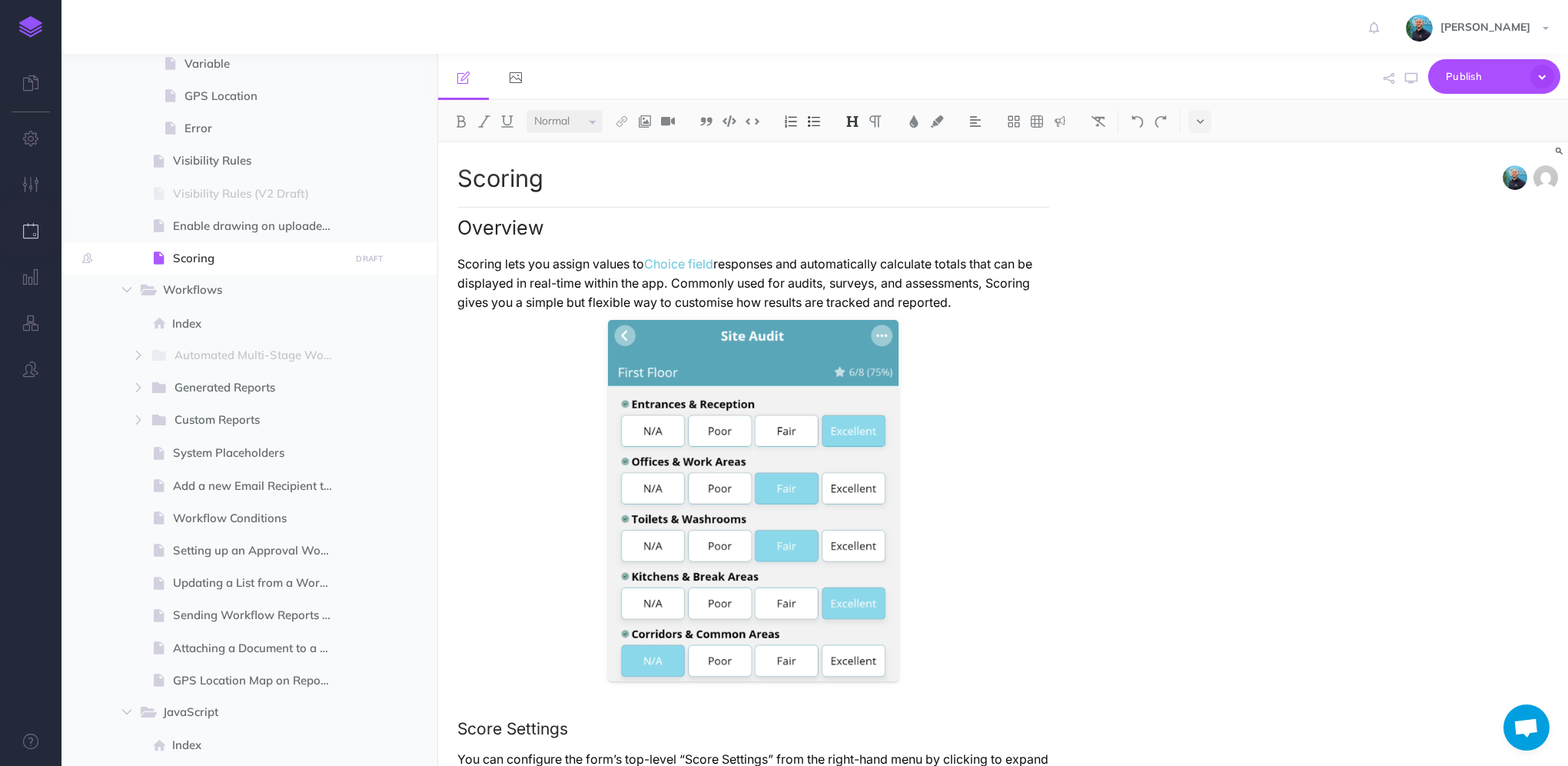
click at [31, 228] on icon "button" at bounding box center [31, 231] width 16 height 16
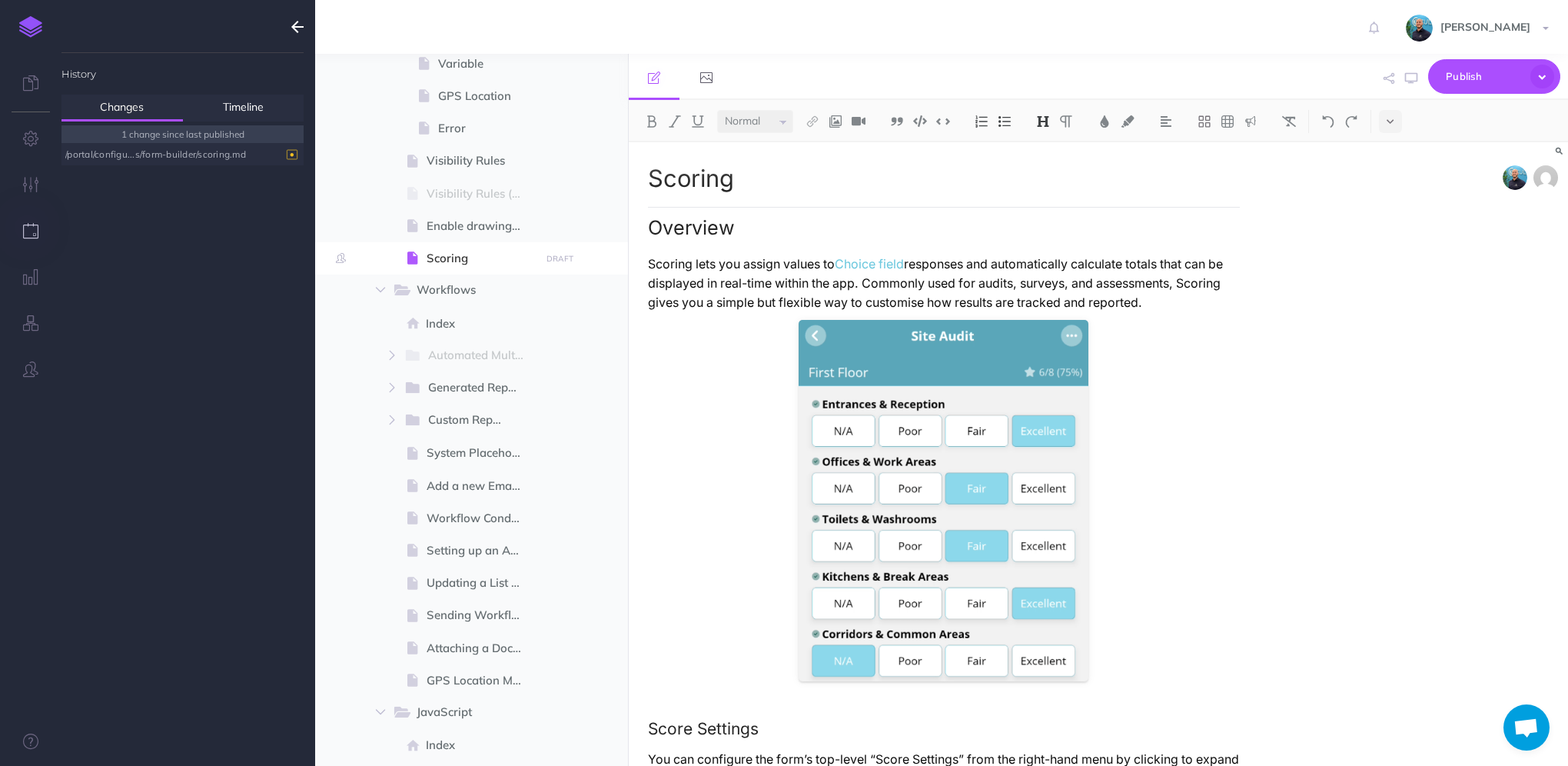
click at [186, 148] on div "/portal/configu...s/form-builder/scoring.md" at bounding box center [178, 154] width 226 height 21
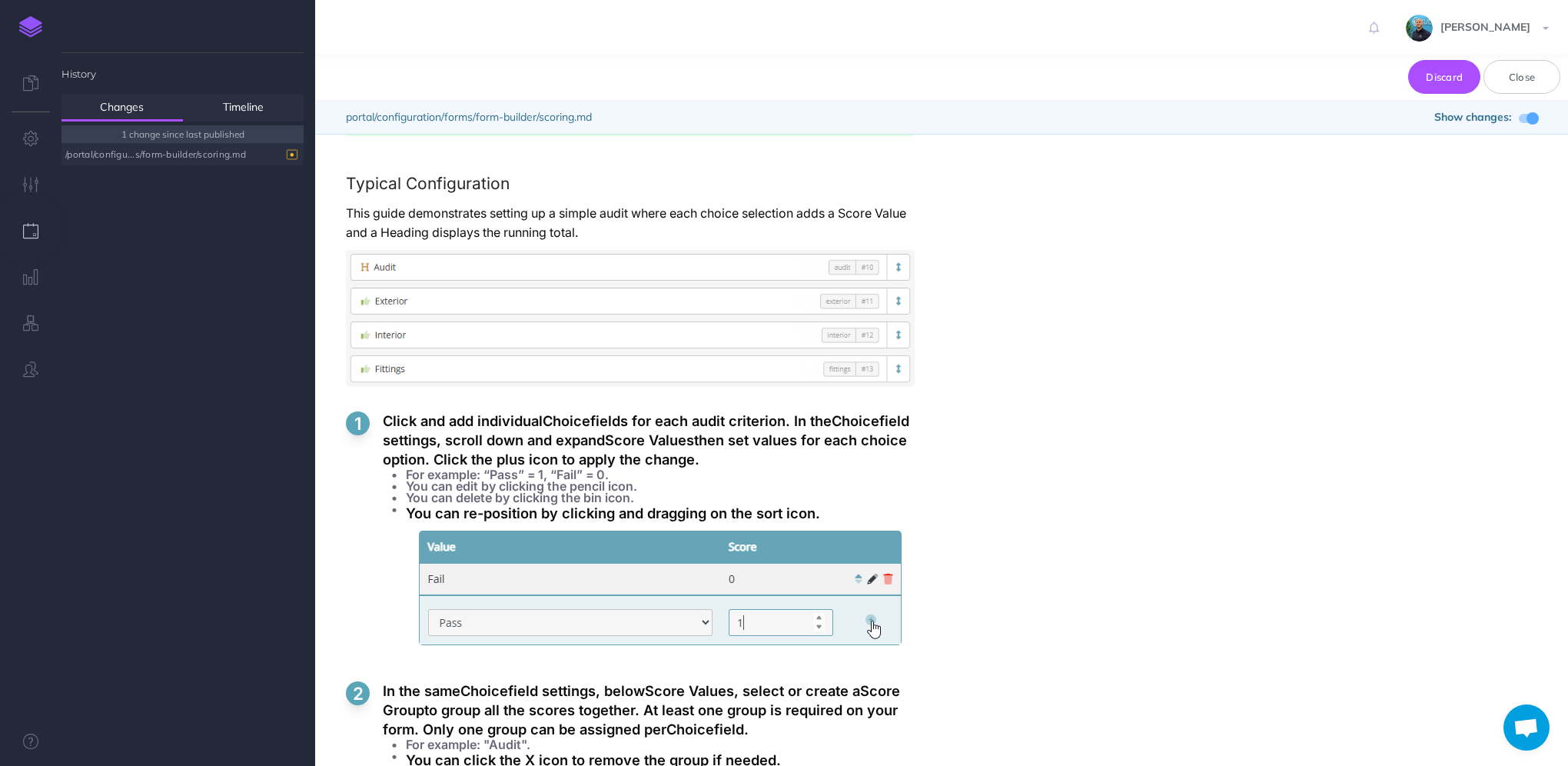
scroll to position [4218, 0]
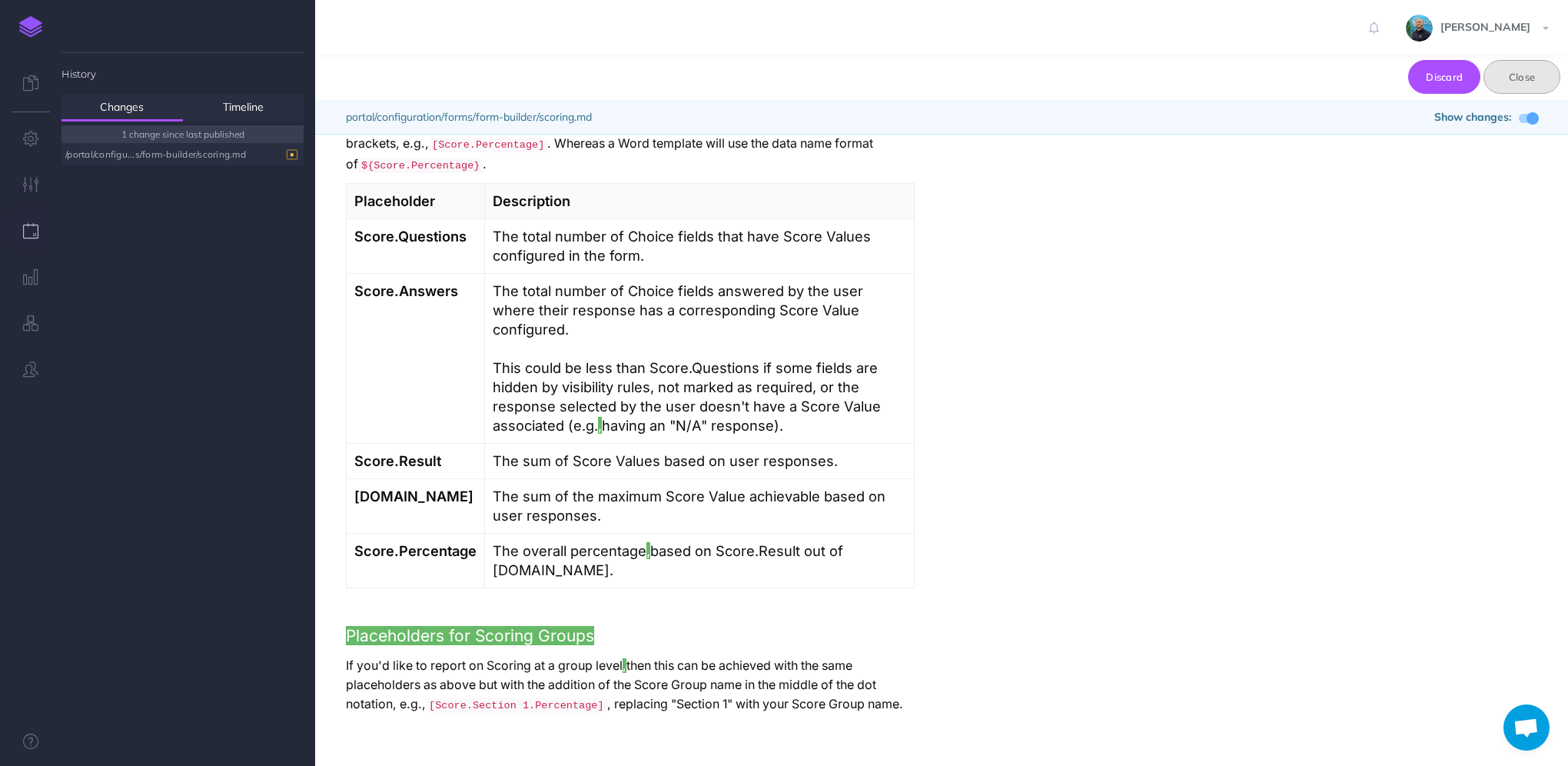
click at [1518, 61] on button "Close" at bounding box center [1522, 76] width 77 height 34
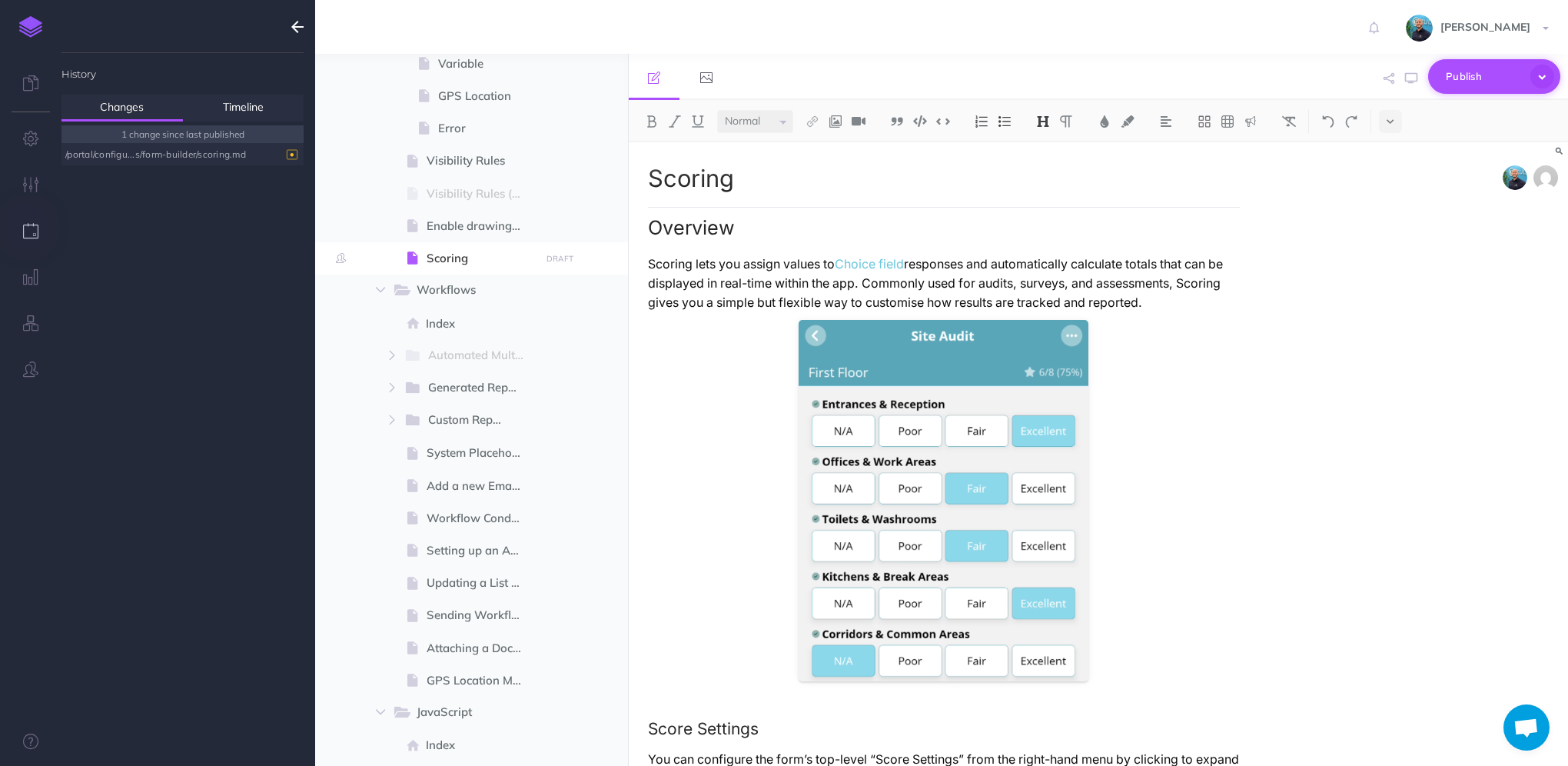
click at [1547, 74] on icon "button" at bounding box center [1541, 76] width 24 height 24
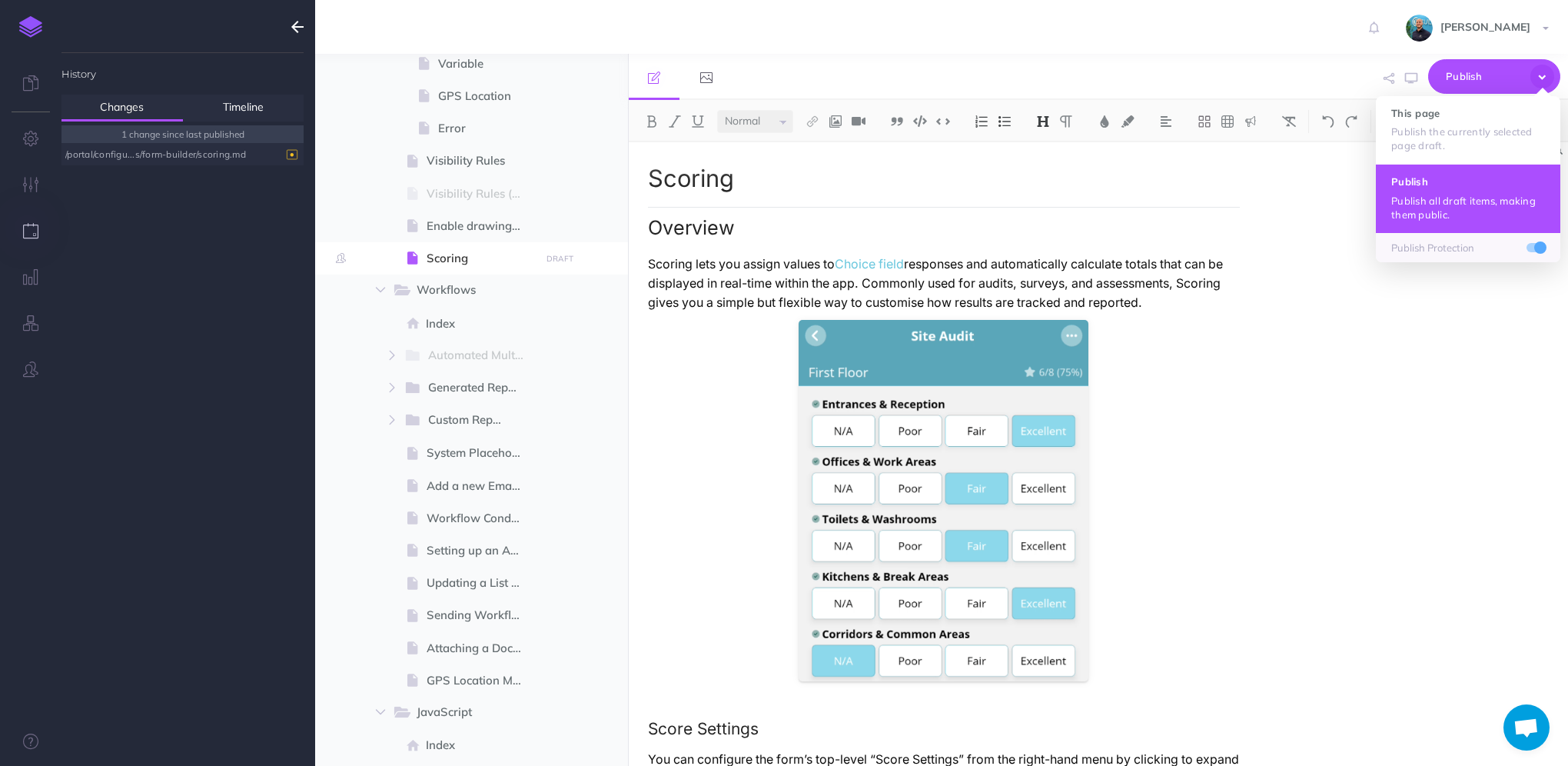
click at [1470, 200] on p "Publish all draft items, making them public." at bounding box center [1468, 207] width 153 height 27
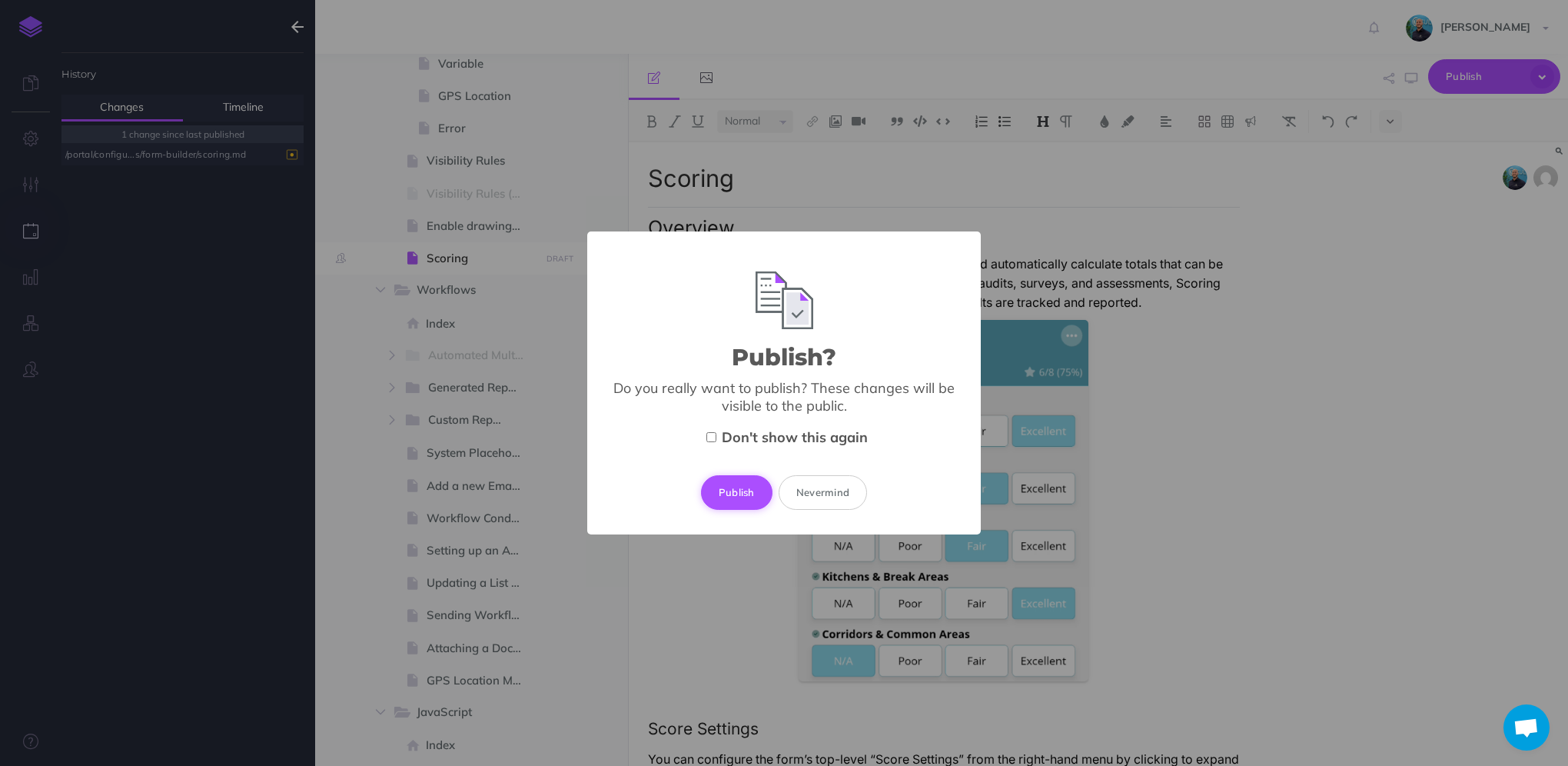
click at [760, 493] on button "Publish" at bounding box center [737, 491] width 71 height 34
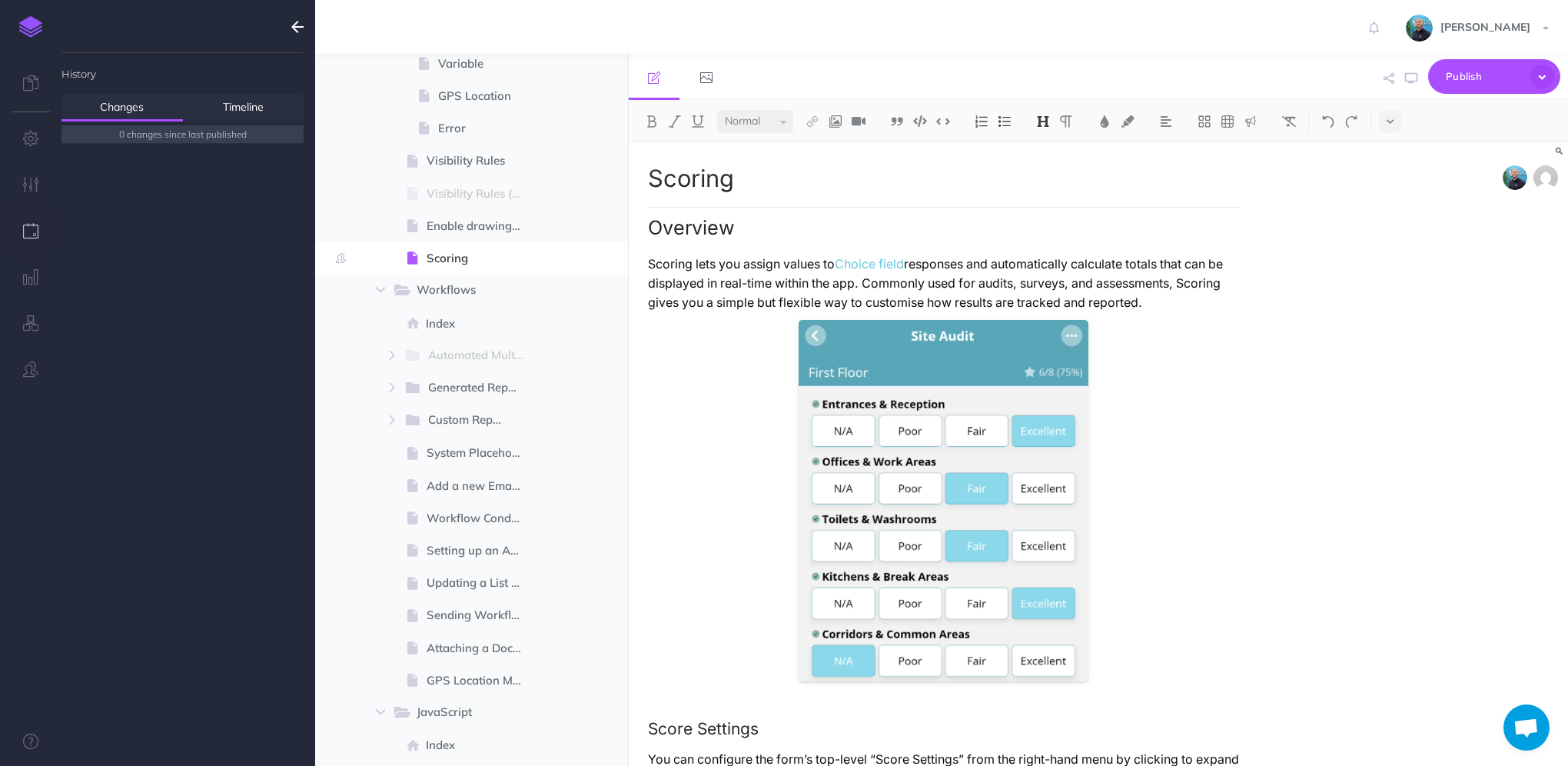
click at [23, 39] on link at bounding box center [31, 27] width 61 height 54
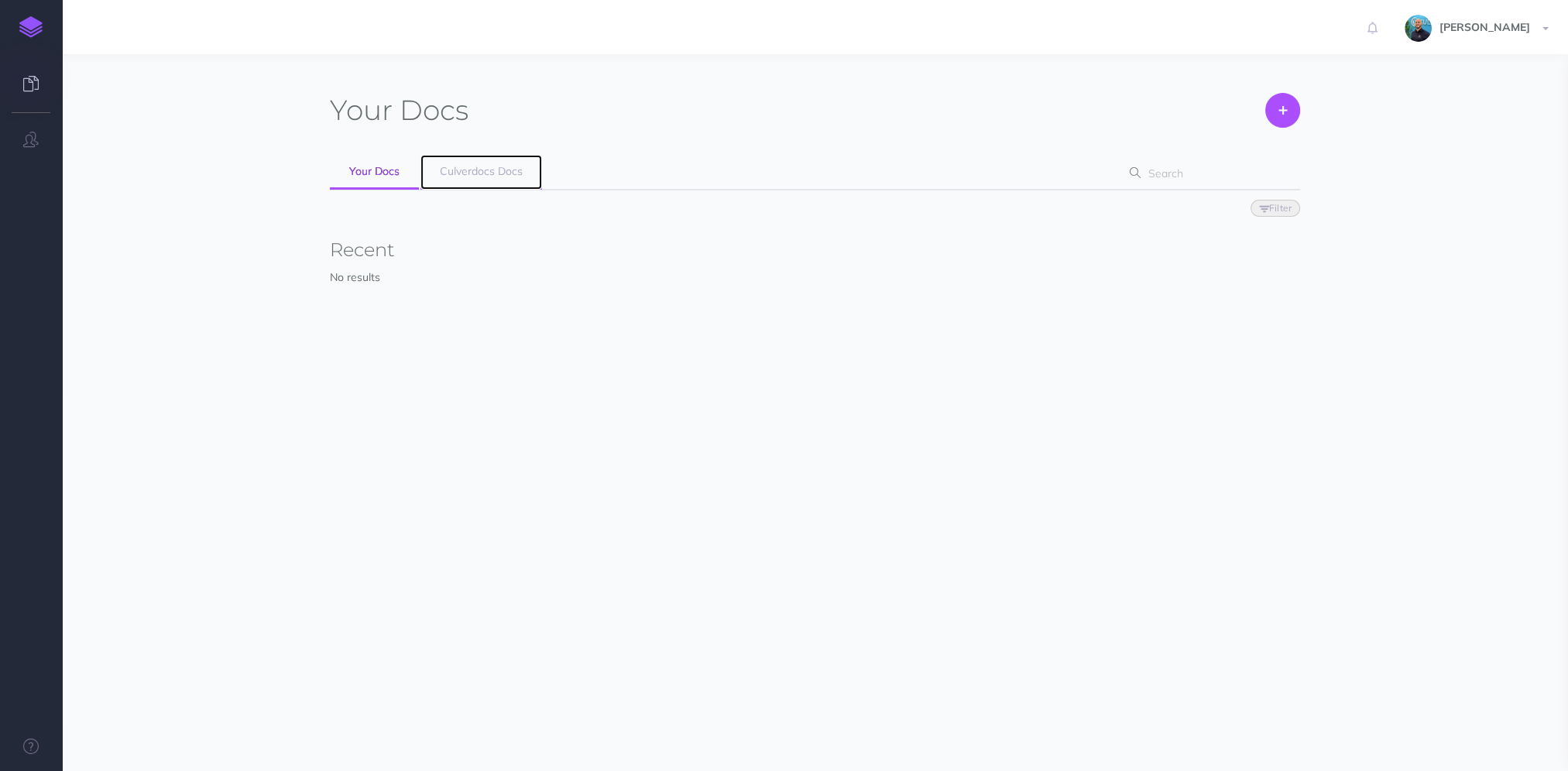
click at [481, 179] on link "Culverdocs Docs" at bounding box center [481, 172] width 121 height 35
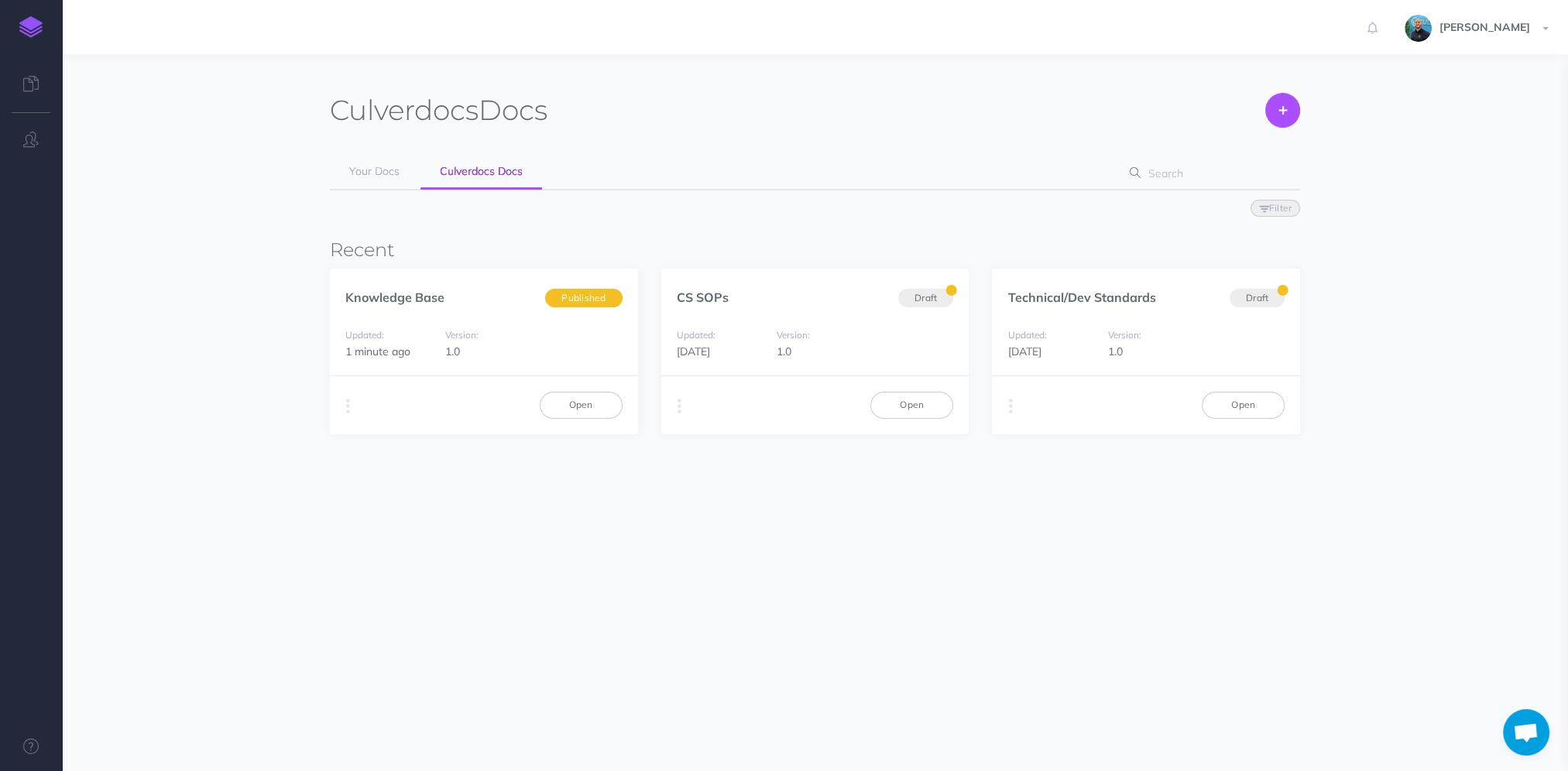
scroll to position [745, 0]
